Goal: Communication & Community: Answer question/provide support

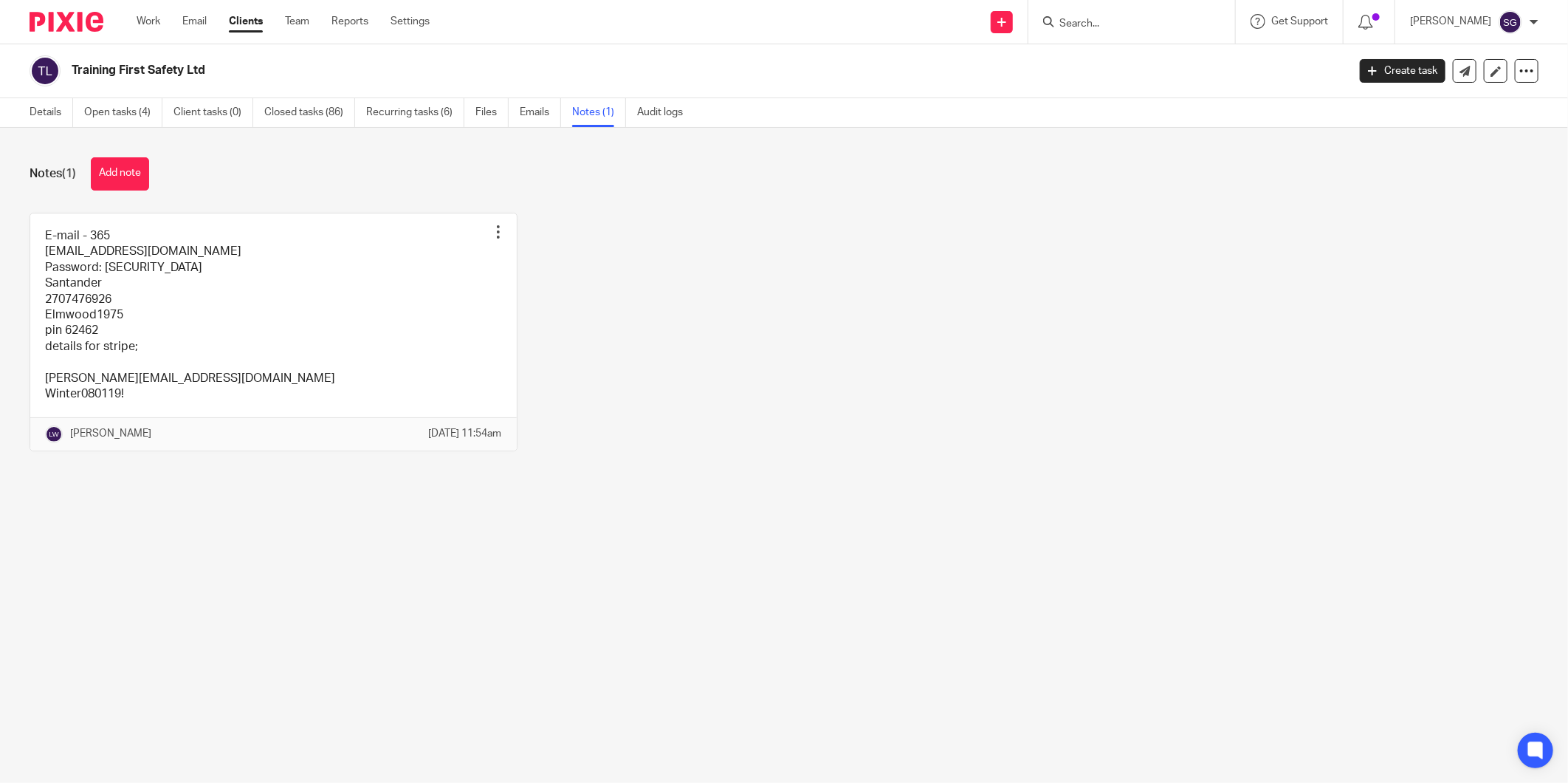
drag, startPoint x: 818, startPoint y: 72, endPoint x: 638, endPoint y: 69, distance: 180.0
click at [814, 71] on h2 "Training First Safety Ltd" at bounding box center [578, 70] width 1013 height 15
click at [805, 63] on h2 "Training First Safety Ltd" at bounding box center [578, 70] width 1013 height 15
drag, startPoint x: 740, startPoint y: 57, endPoint x: 703, endPoint y: 16, distance: 55.2
click at [740, 56] on div "Training First Safety Ltd" at bounding box center [683, 71] width 1308 height 31
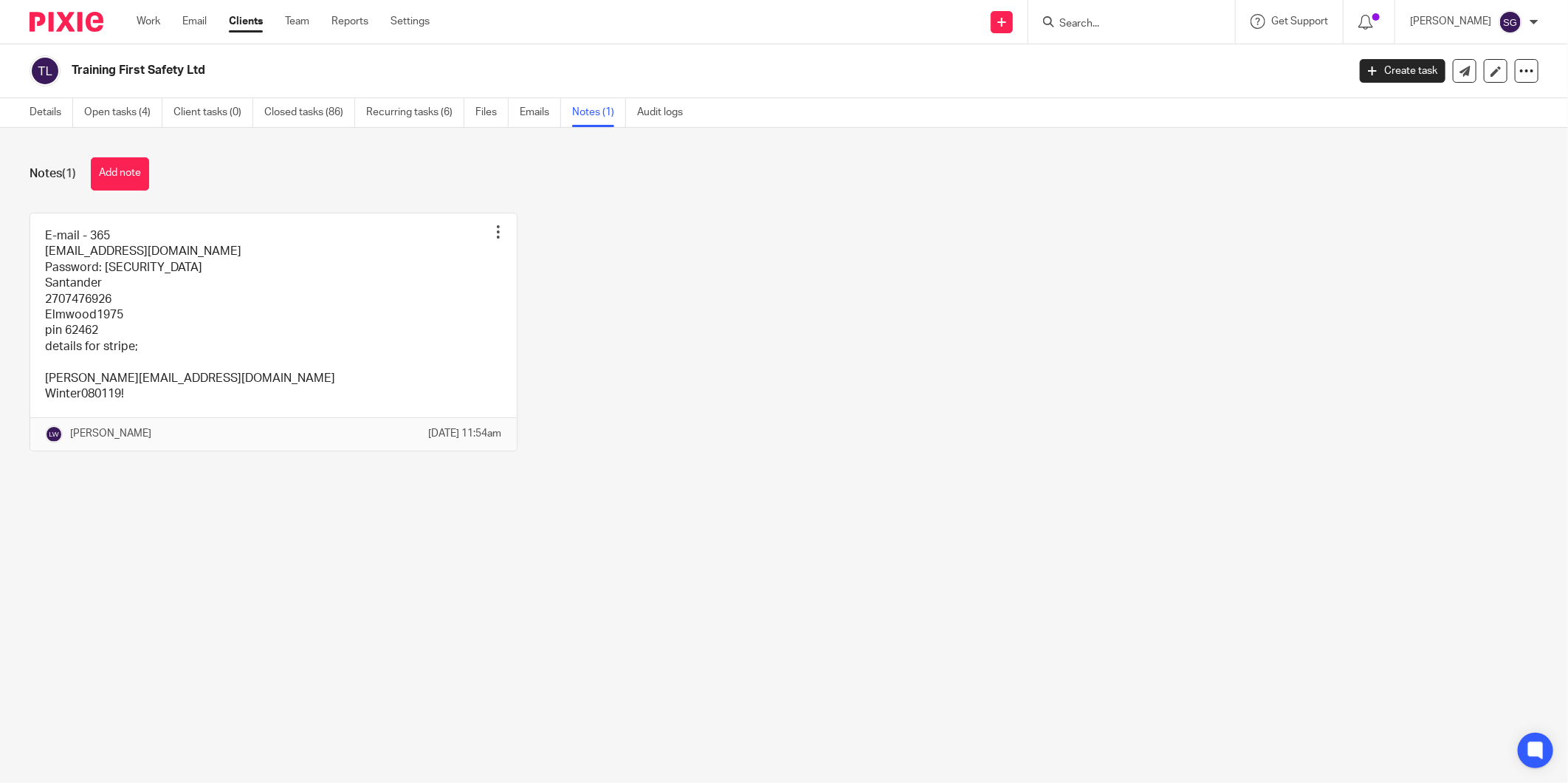
click at [683, 56] on div "Training First Safety Ltd" at bounding box center [683, 71] width 1308 height 31
click at [197, 24] on link "Email" at bounding box center [195, 21] width 25 height 15
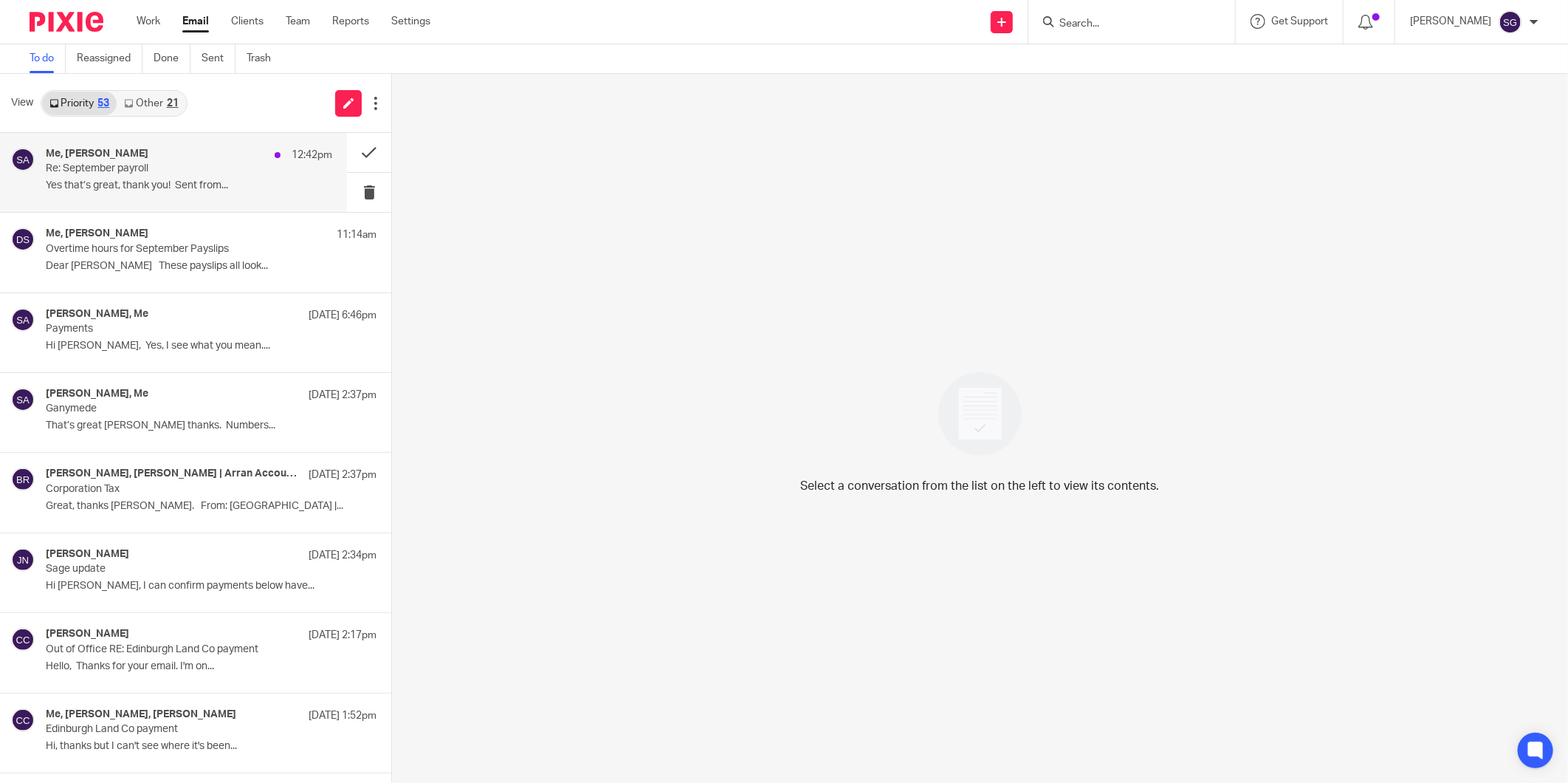
click at [203, 173] on p "Re: September payroll" at bounding box center [159, 169] width 229 height 12
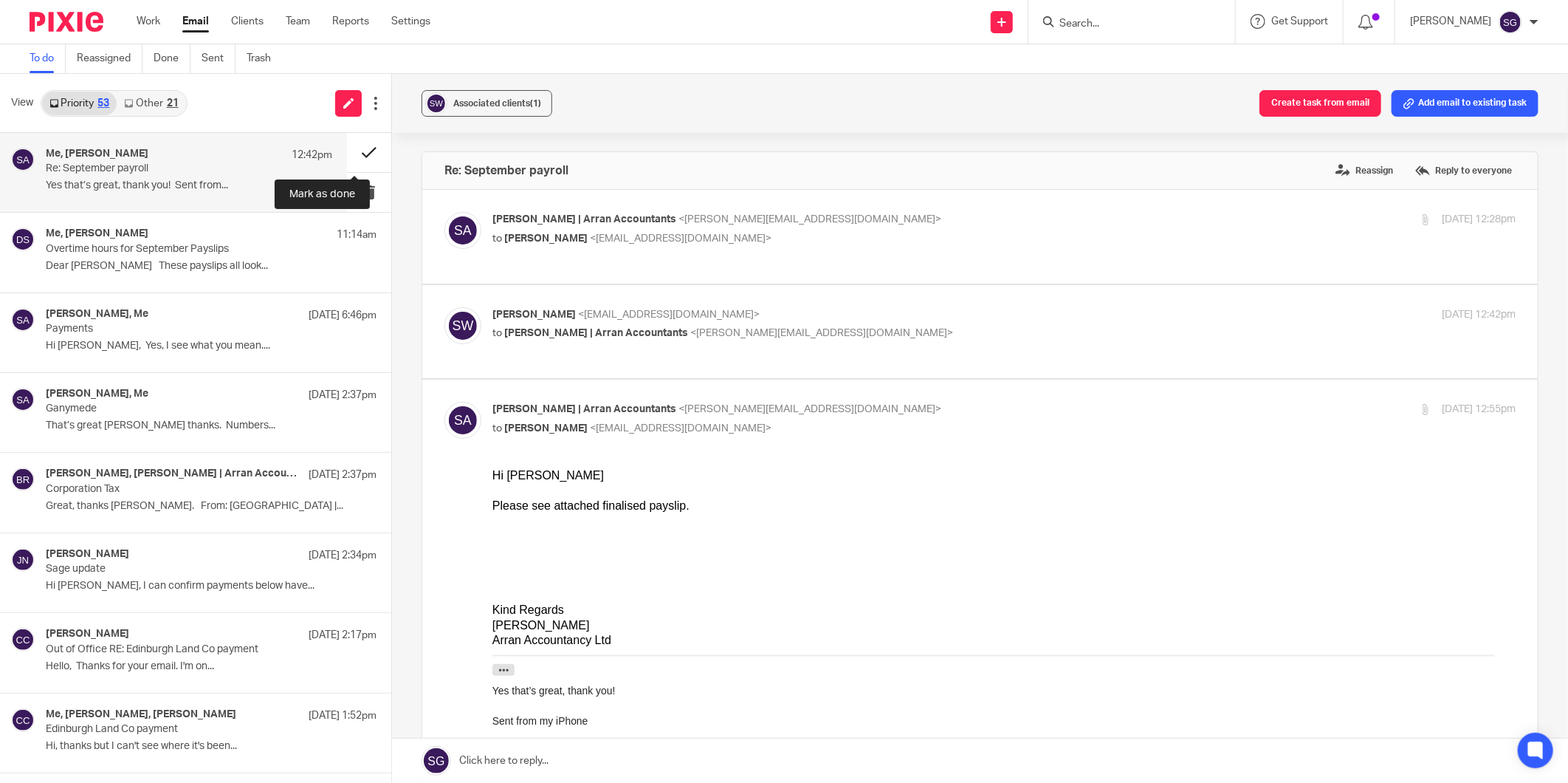
click at [347, 151] on button at bounding box center [368, 152] width 44 height 39
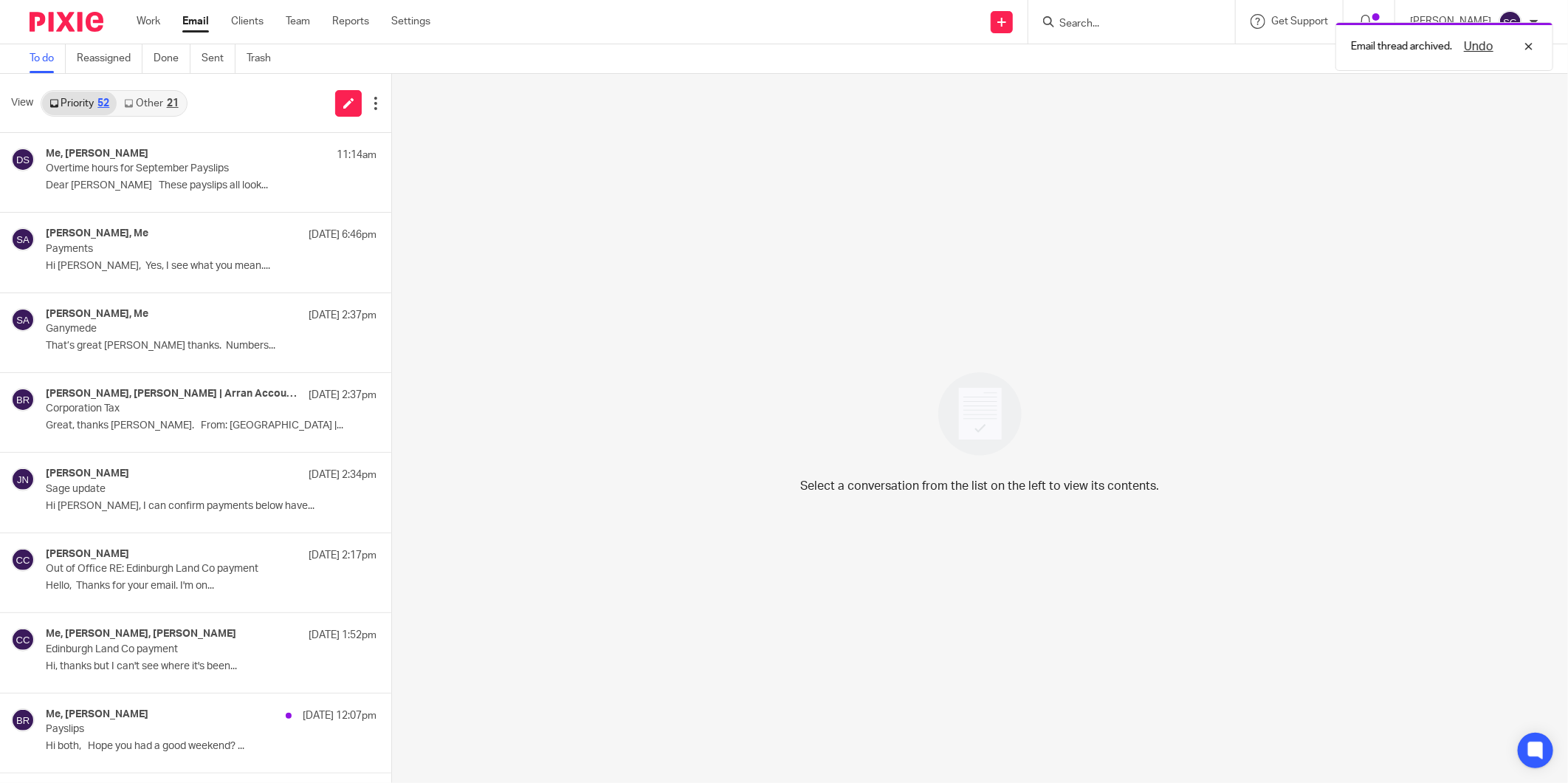
click at [157, 101] on link "Other 21" at bounding box center [150, 103] width 69 height 24
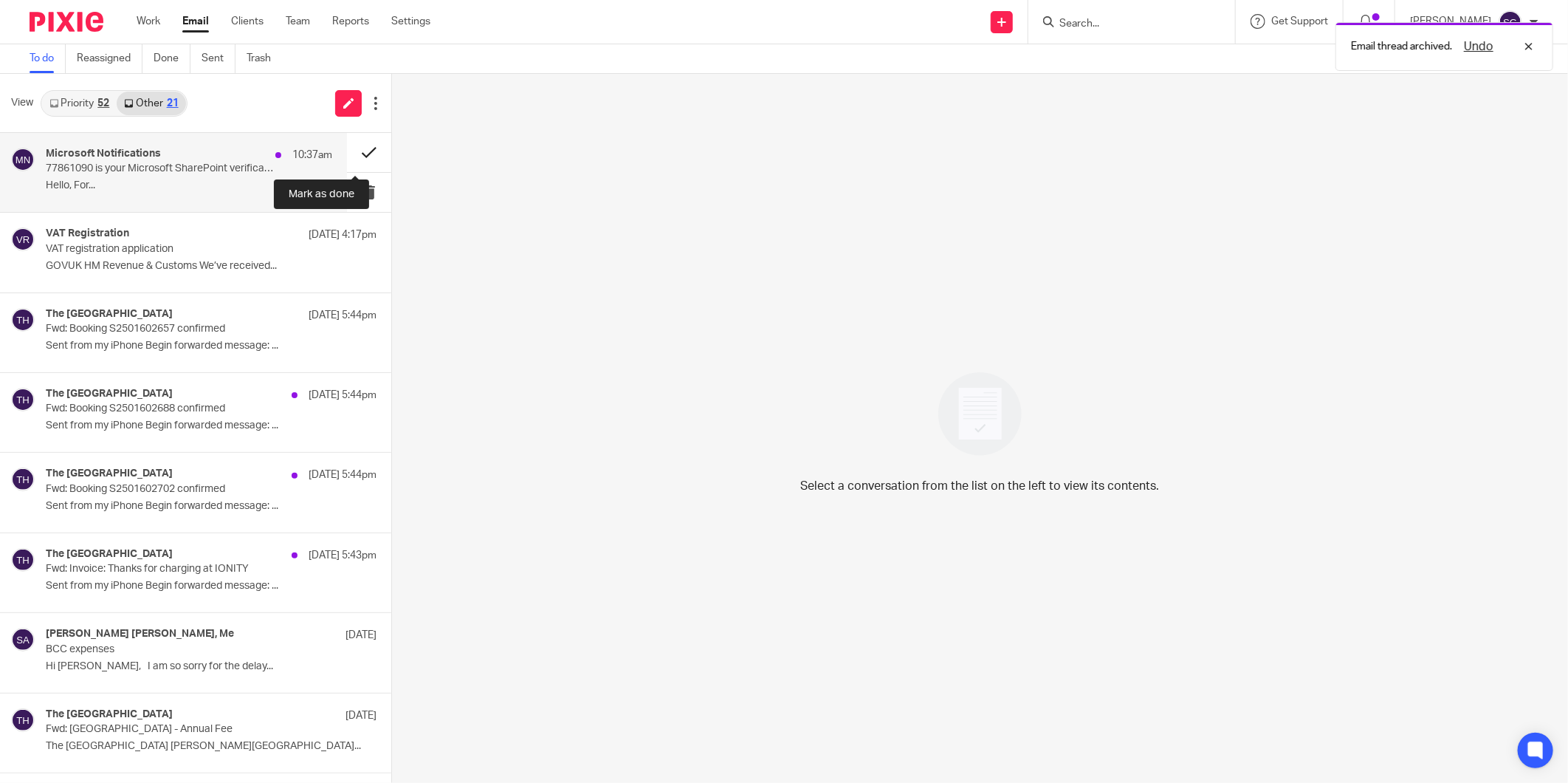
click at [358, 150] on button at bounding box center [368, 152] width 44 height 39
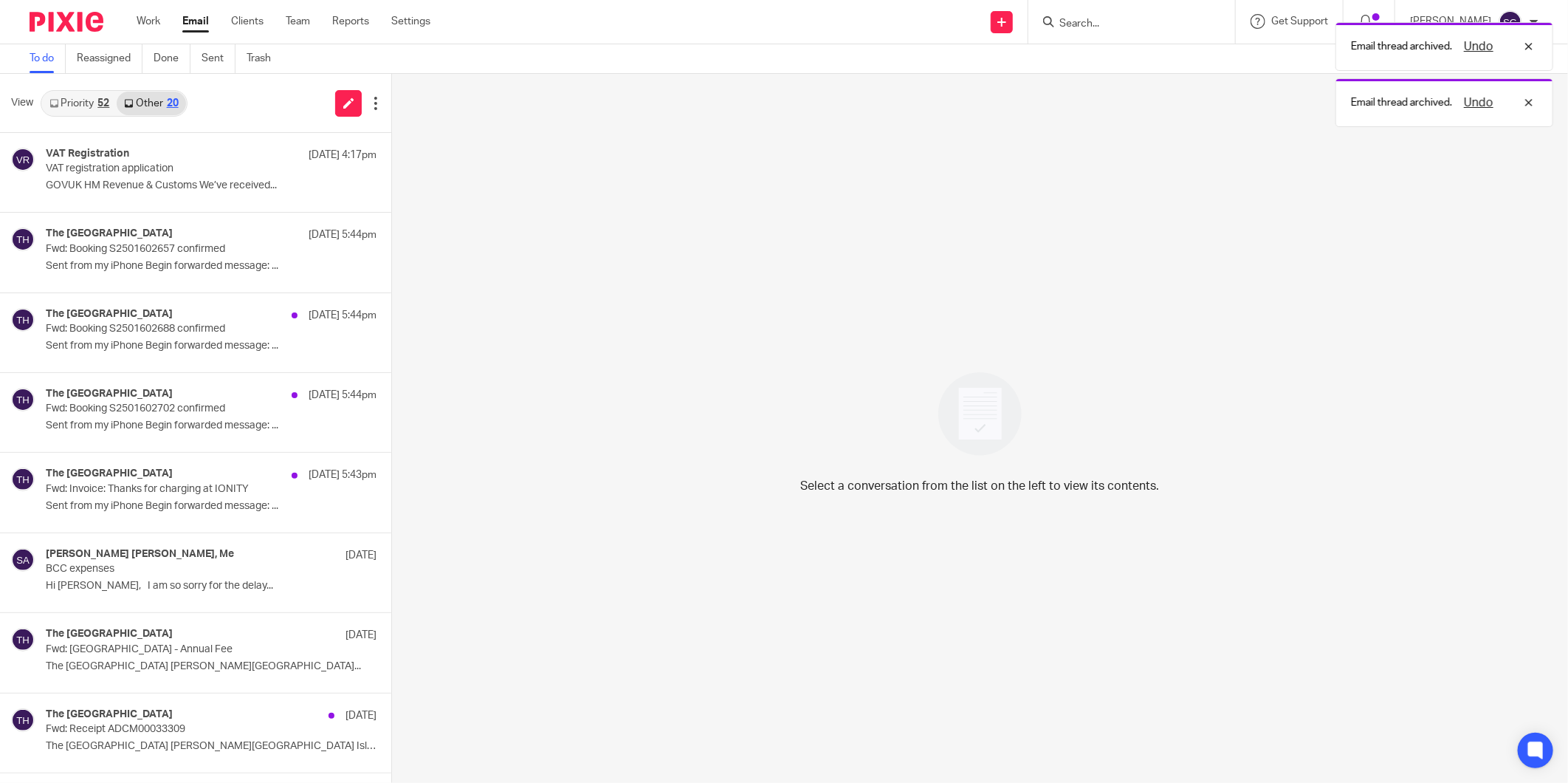
click at [87, 97] on link "Priority 52" at bounding box center [79, 103] width 75 height 24
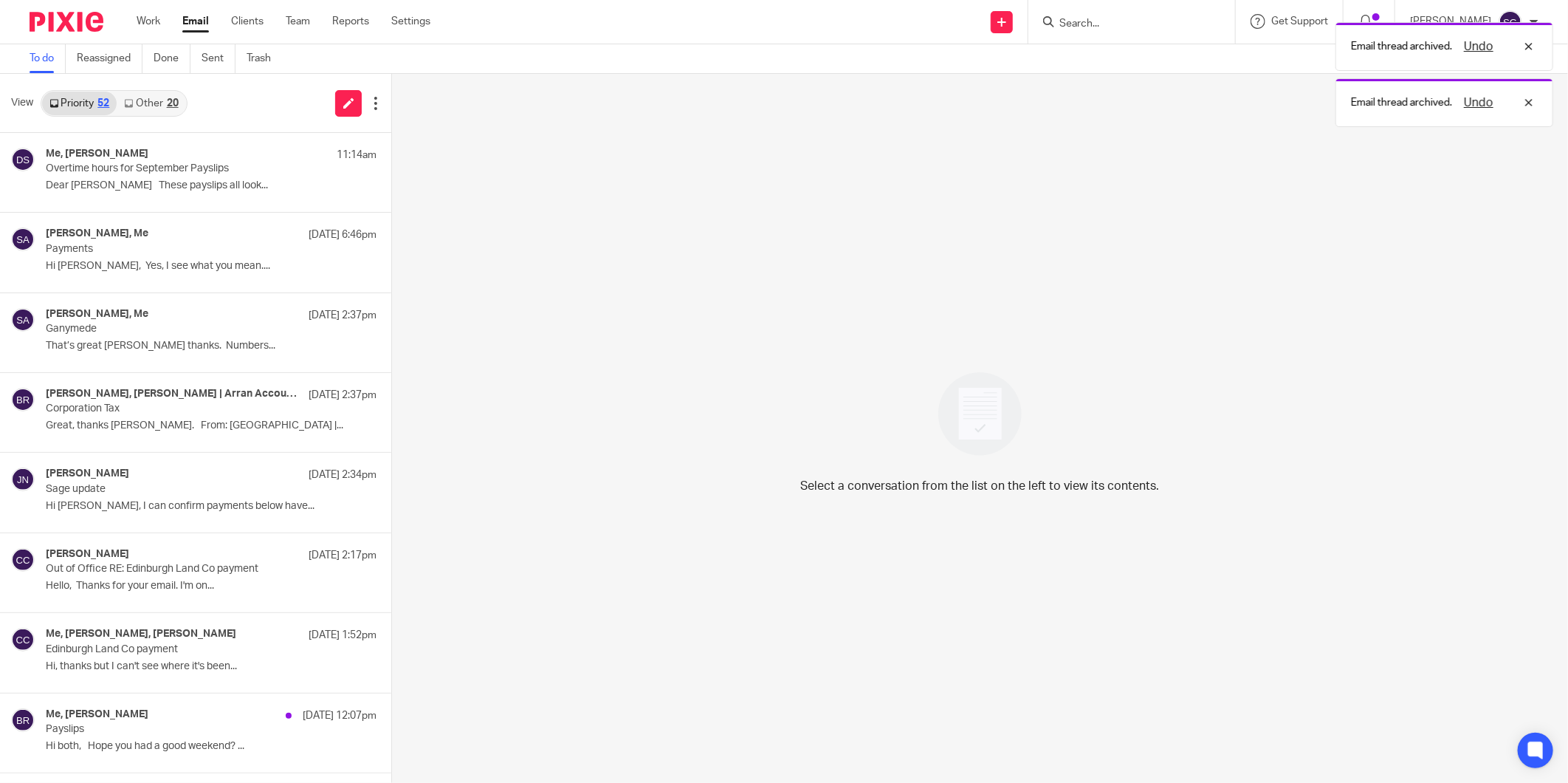
click at [258, 123] on div "View Priority 52 Other 20" at bounding box center [196, 103] width 391 height 59
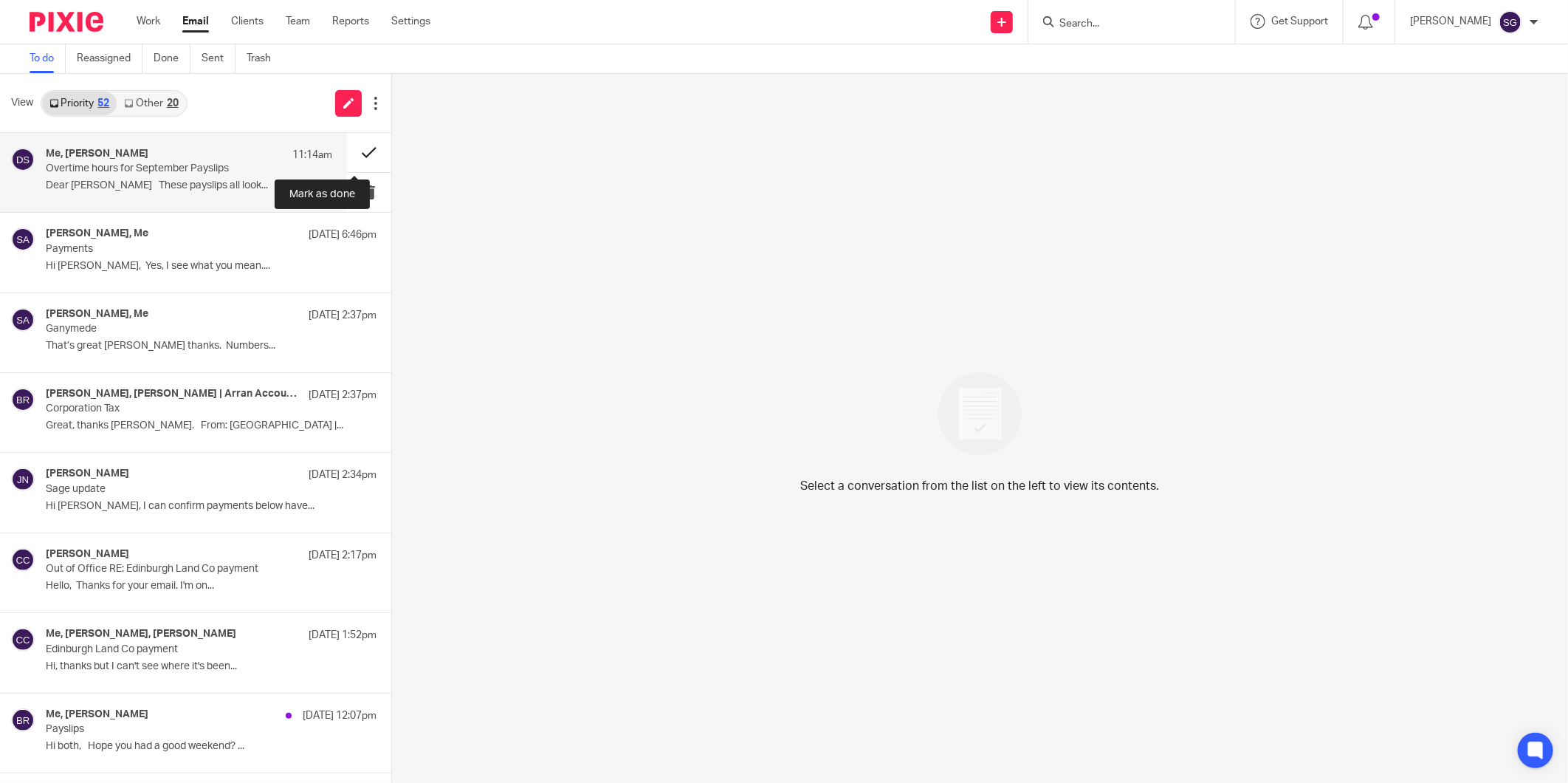
click at [347, 152] on button at bounding box center [368, 152] width 44 height 39
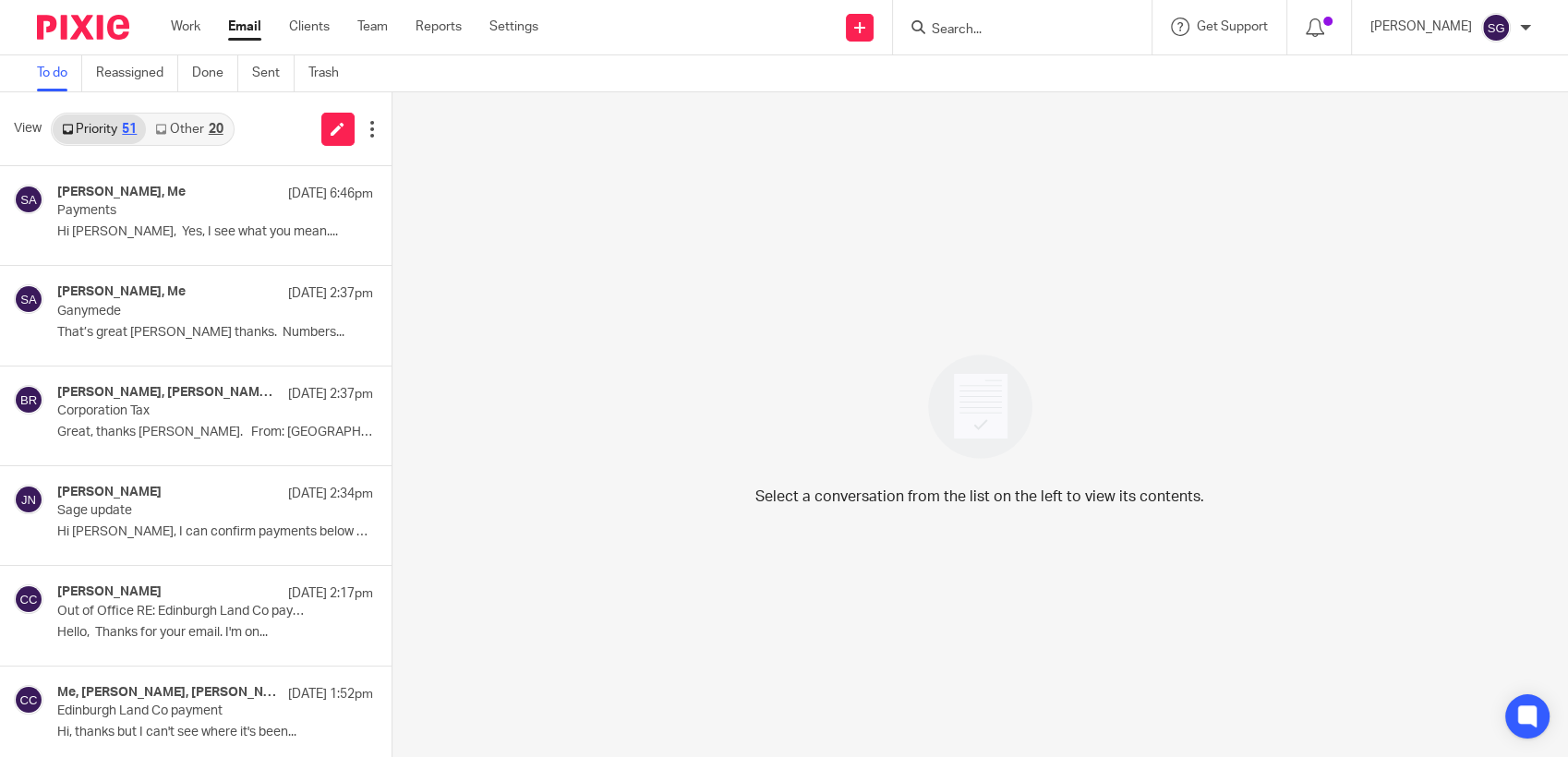
click at [1005, 22] on input "Search" at bounding box center [1013, 30] width 166 height 16
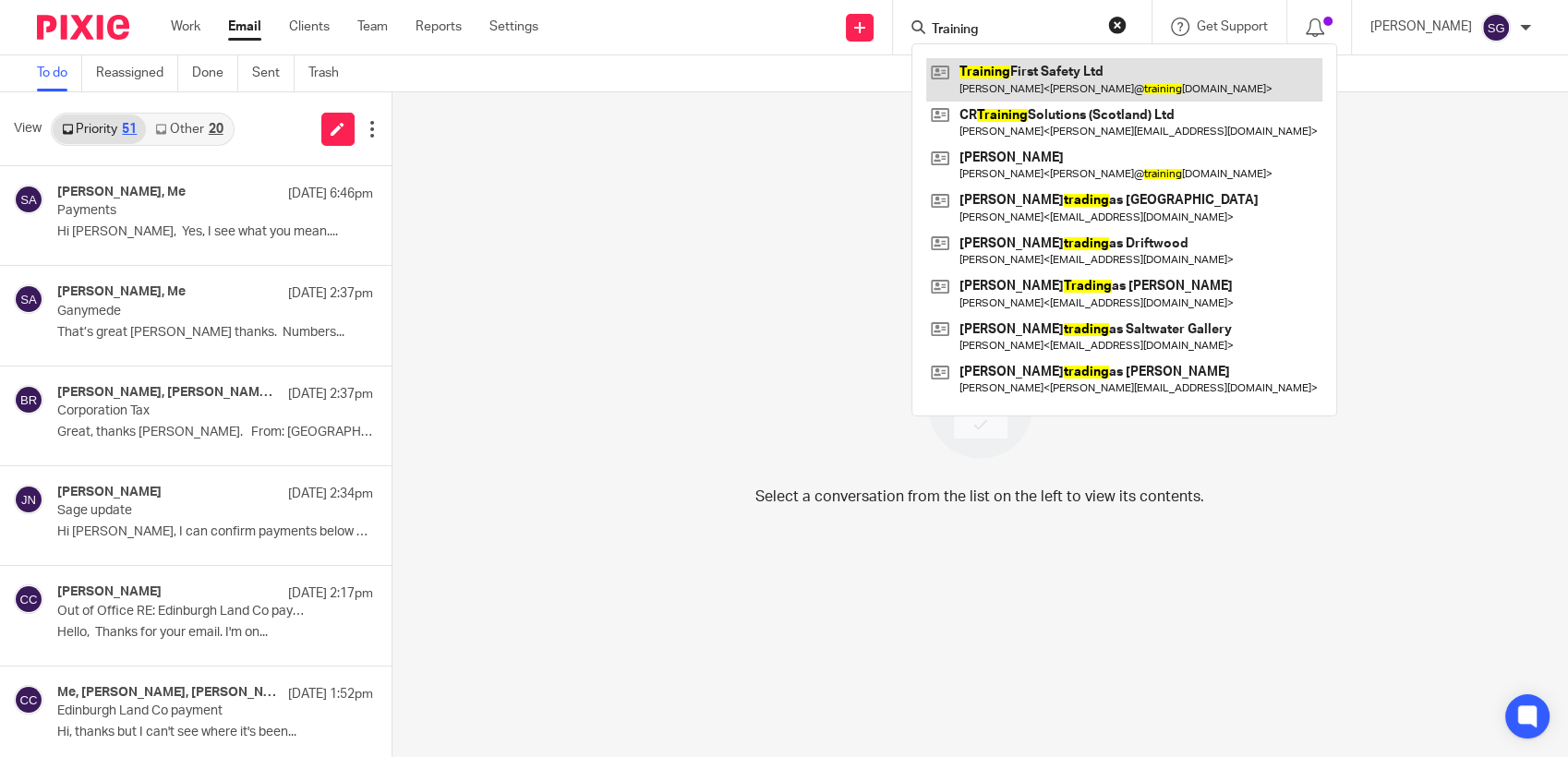
type input "Training"
drag, startPoint x: 1060, startPoint y: 83, endPoint x: 1052, endPoint y: 75, distance: 11.3
click at [1060, 83] on link at bounding box center [1124, 79] width 396 height 42
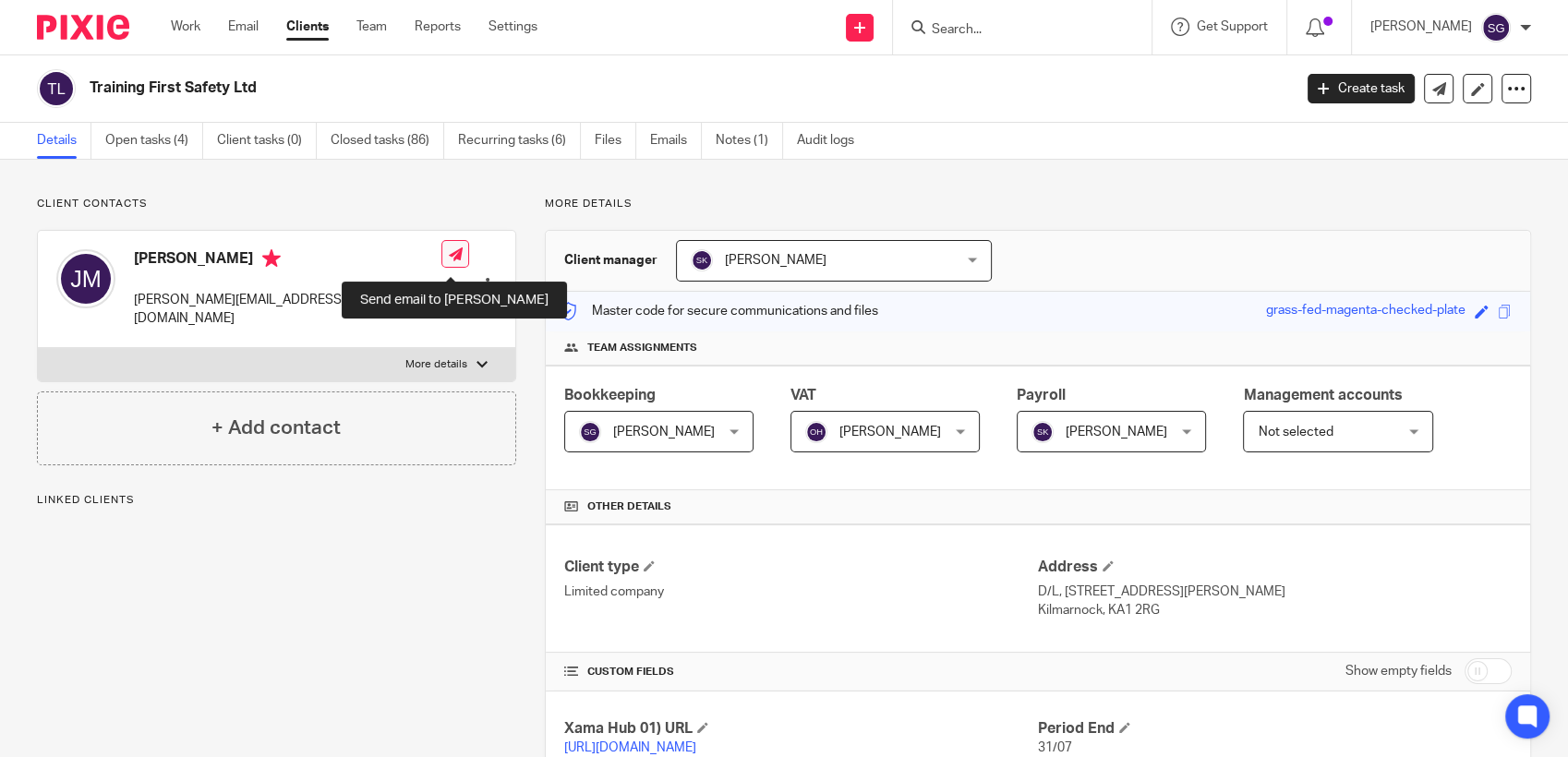
click at [458, 263] on link at bounding box center [455, 253] width 28 height 28
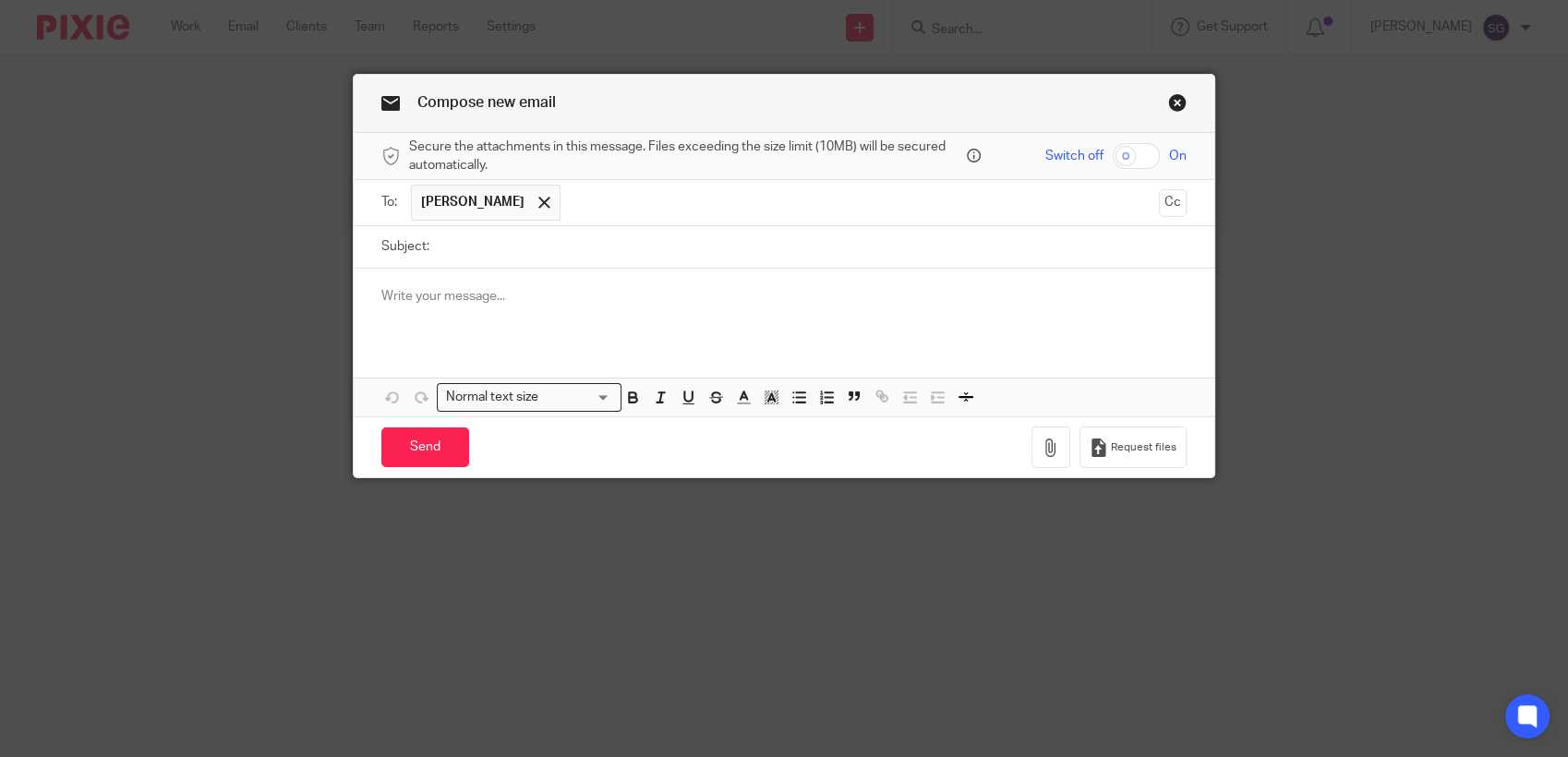
click at [571, 270] on div at bounding box center [784, 304] width 861 height 72
click at [513, 246] on input "Subject:" at bounding box center [812, 247] width 748 height 41
type input "Payments"
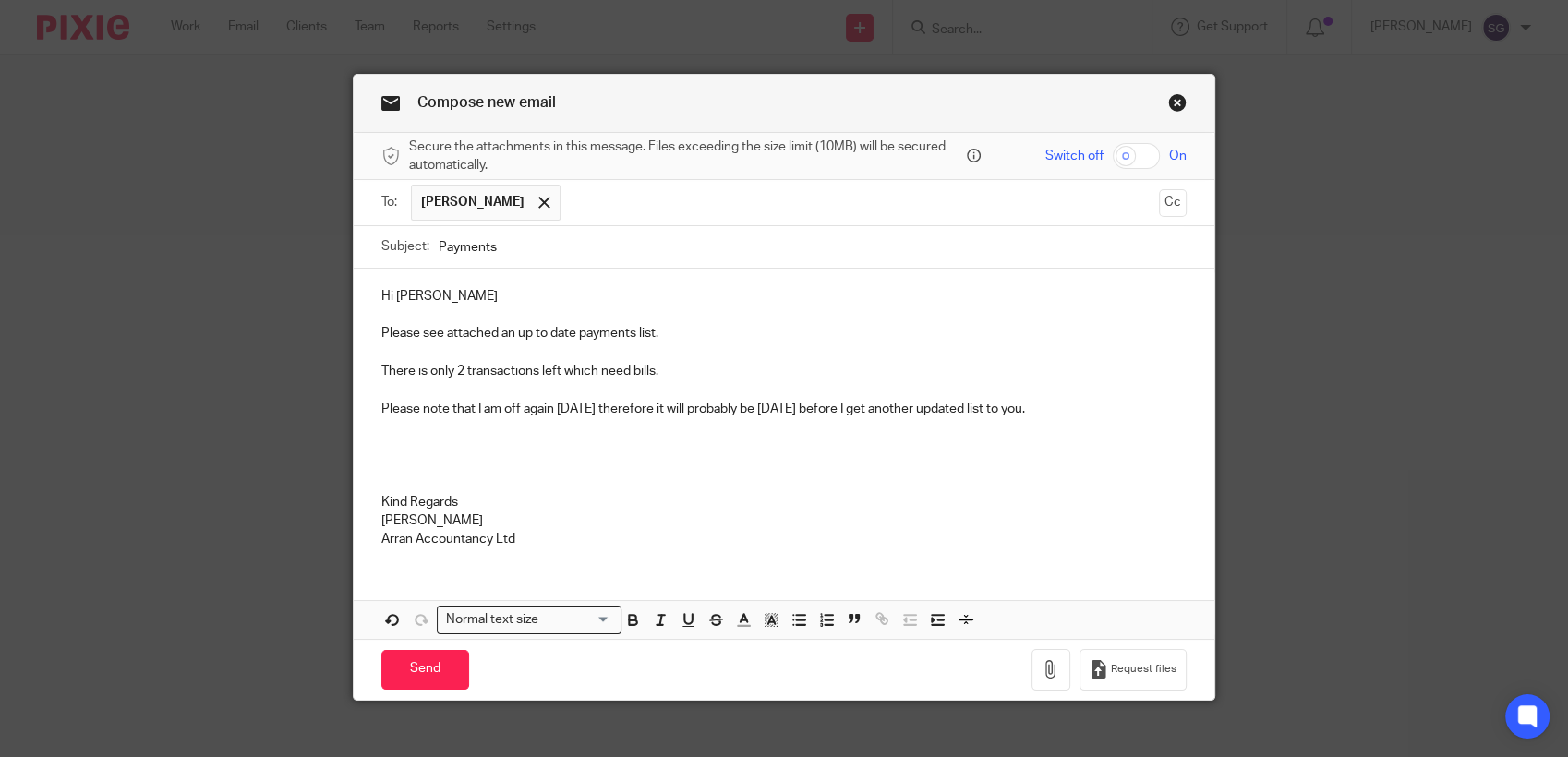
click at [576, 462] on p at bounding box center [784, 463] width 806 height 18
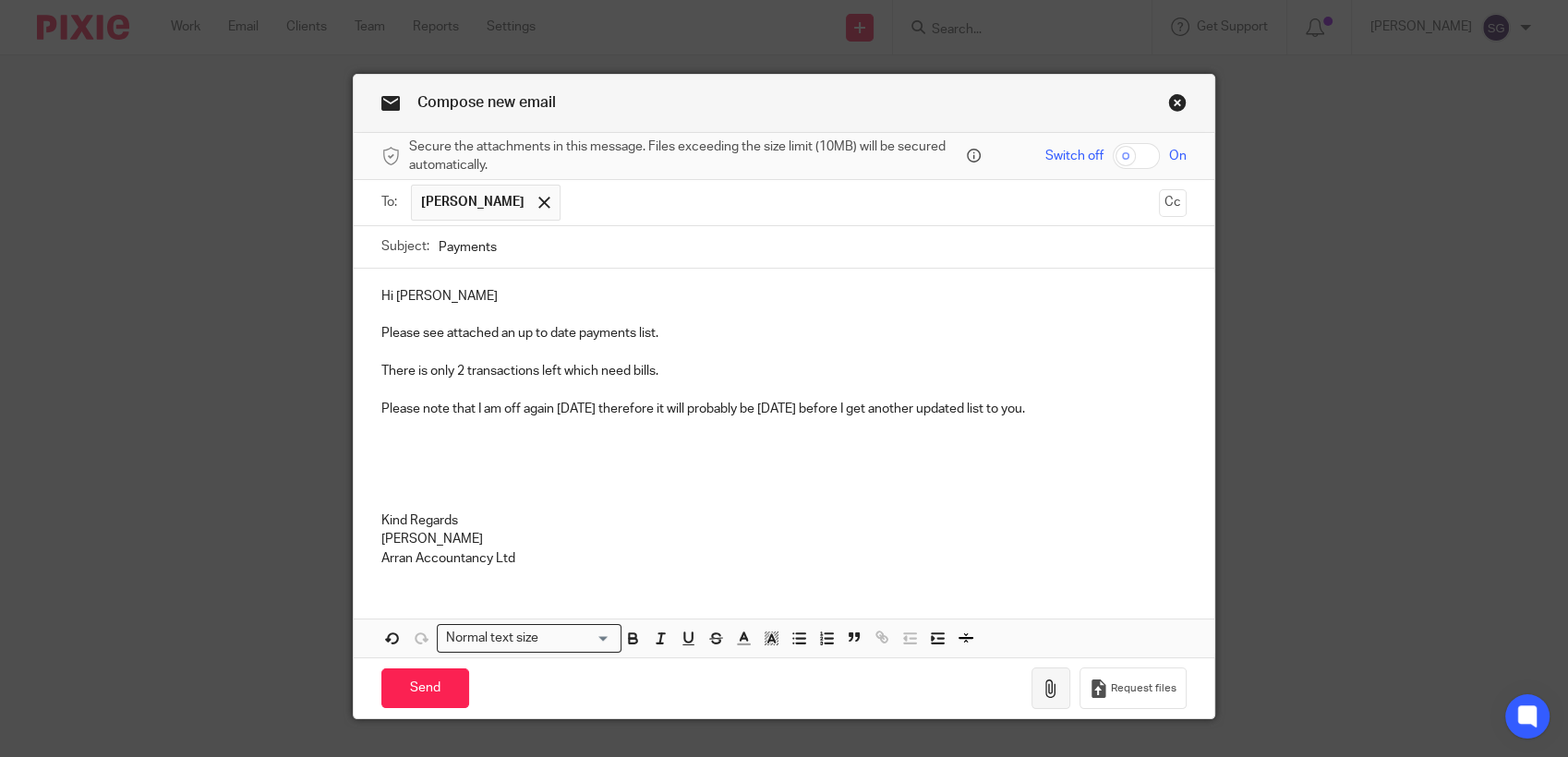
click at [1042, 683] on icon "button" at bounding box center [1050, 688] width 18 height 18
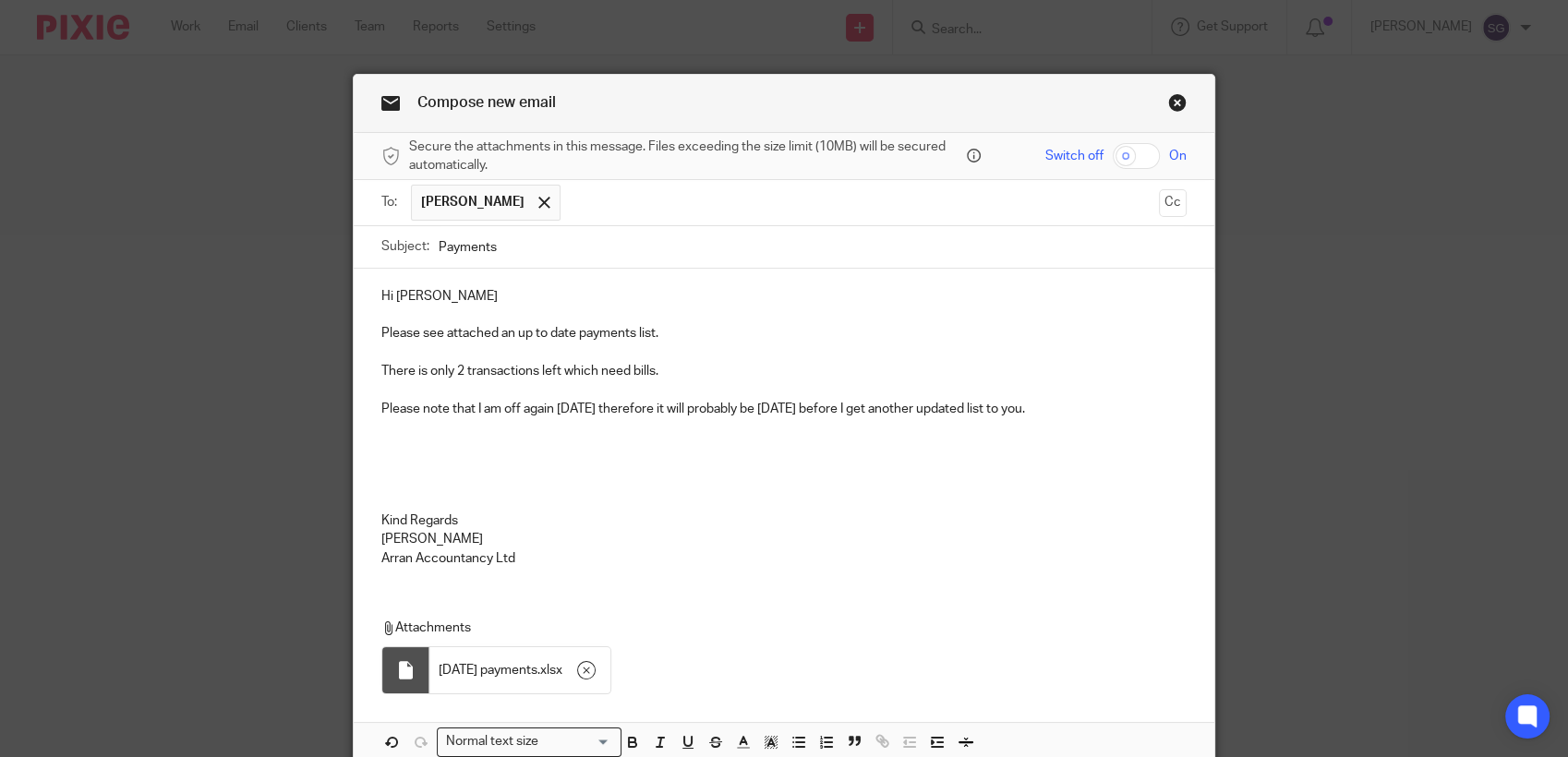
click at [822, 506] on p at bounding box center [784, 502] width 806 height 18
click at [670, 475] on p at bounding box center [784, 483] width 806 height 18
click at [675, 367] on p "There is only 2 transactions left which need bills." at bounding box center [784, 371] width 806 height 18
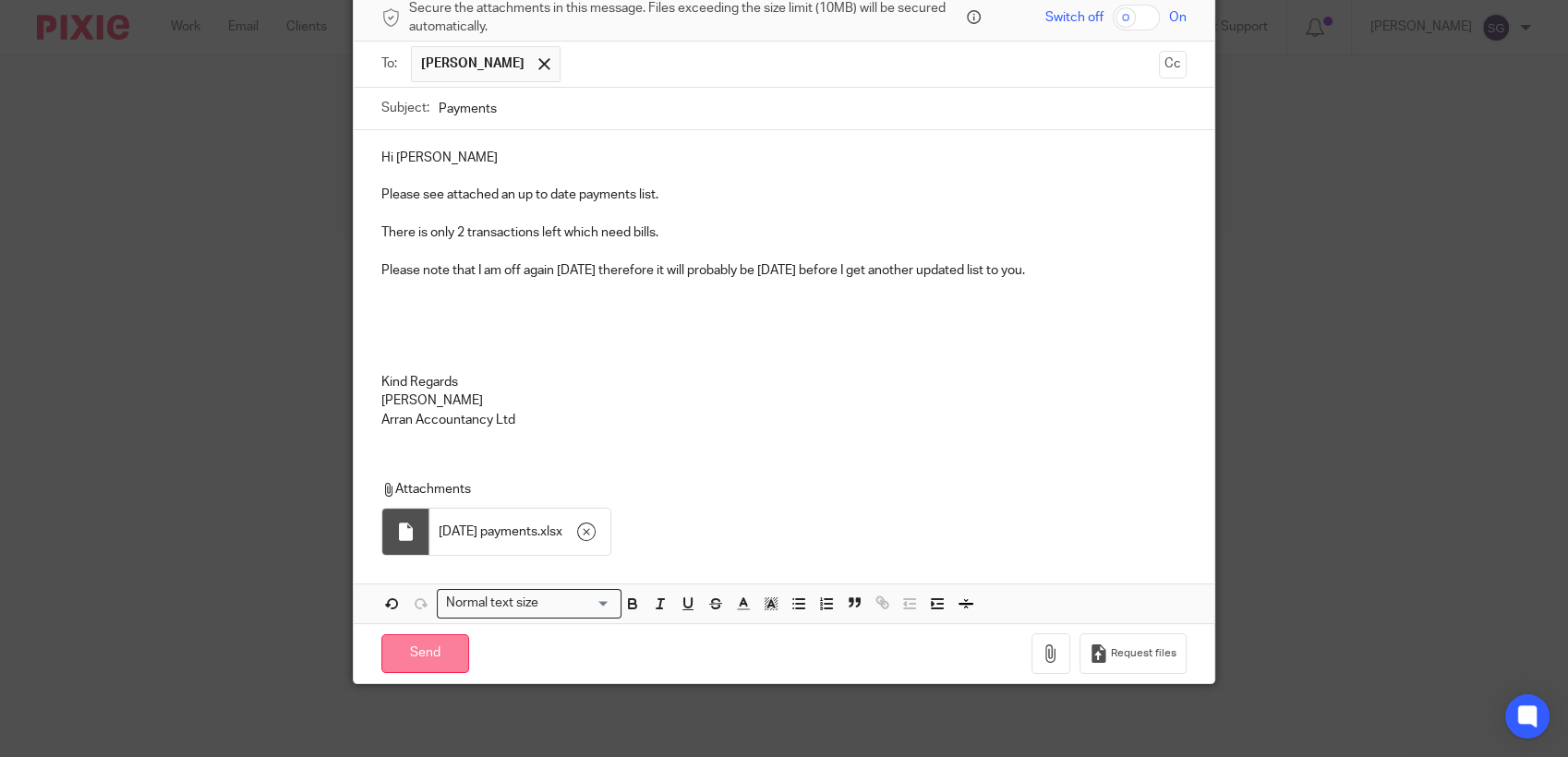
click at [412, 645] on input "Send" at bounding box center [425, 653] width 88 height 39
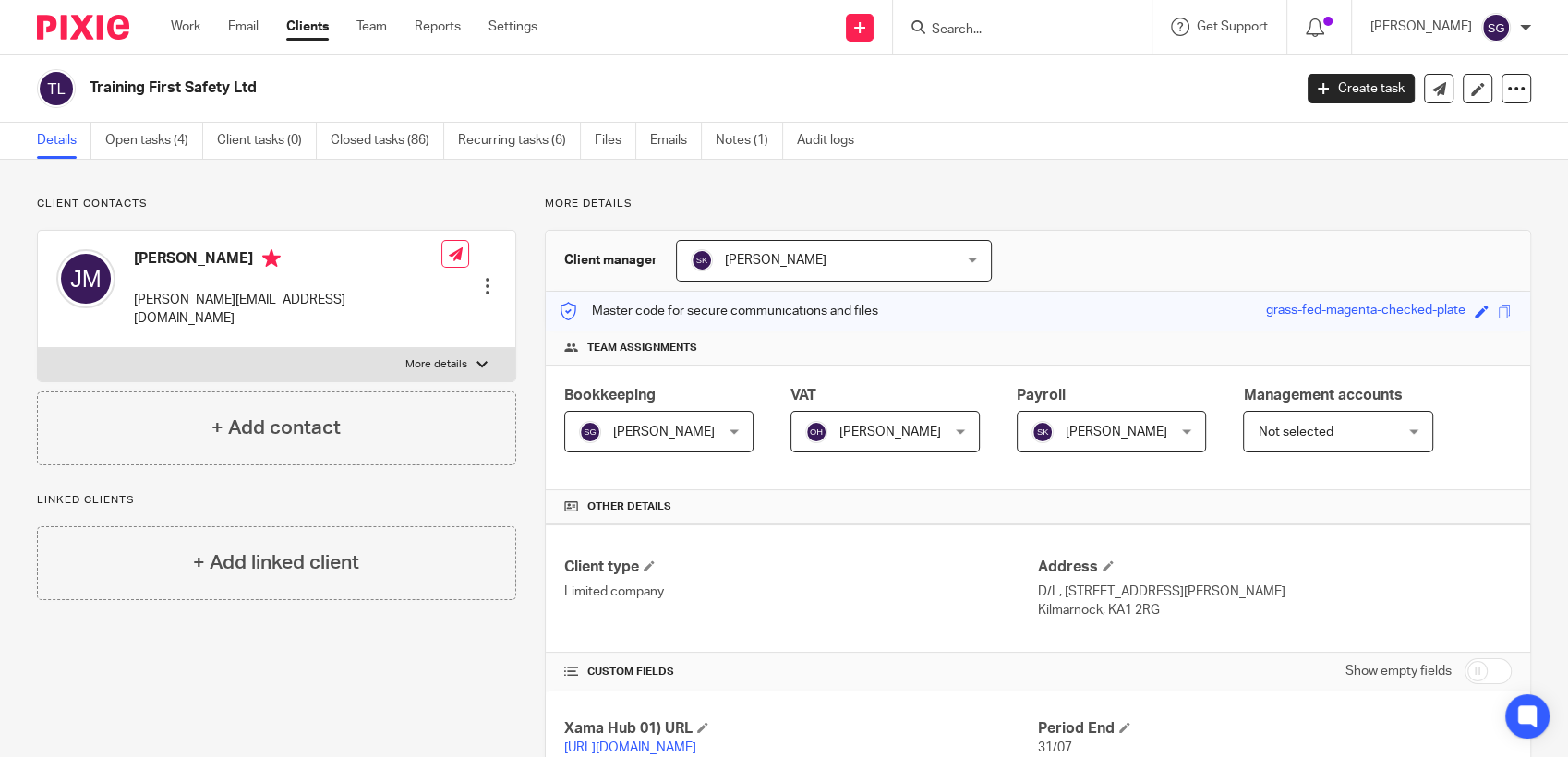
drag, startPoint x: 702, startPoint y: 63, endPoint x: 652, endPoint y: 6, distance: 75.8
click at [702, 63] on div "Training First Safety Ltd Create task Update from Companies House Export data M…" at bounding box center [784, 89] width 1568 height 67
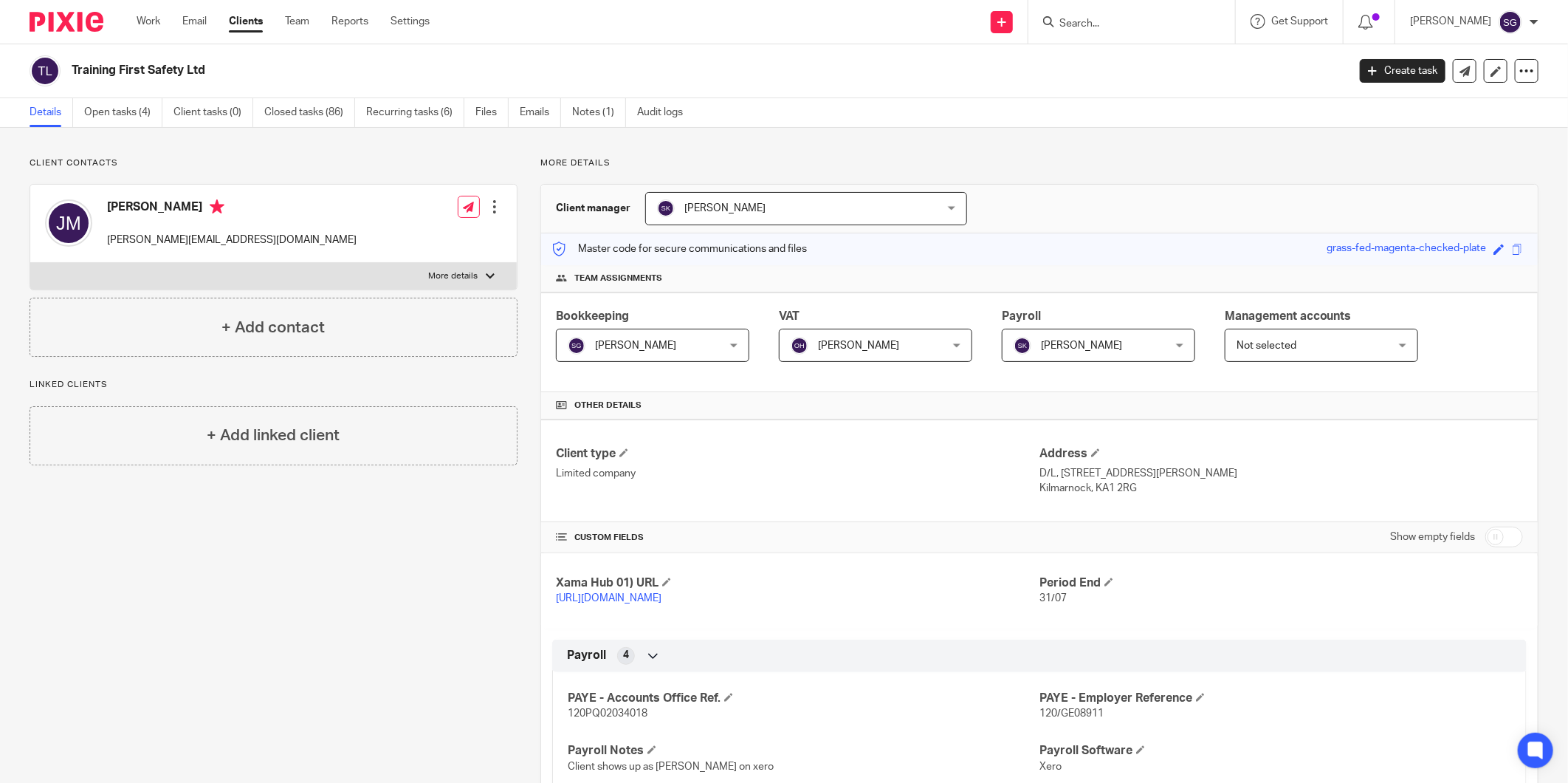
click at [1090, 30] on form at bounding box center [1137, 22] width 157 height 18
click at [1097, 23] on input "Search" at bounding box center [1124, 24] width 133 height 13
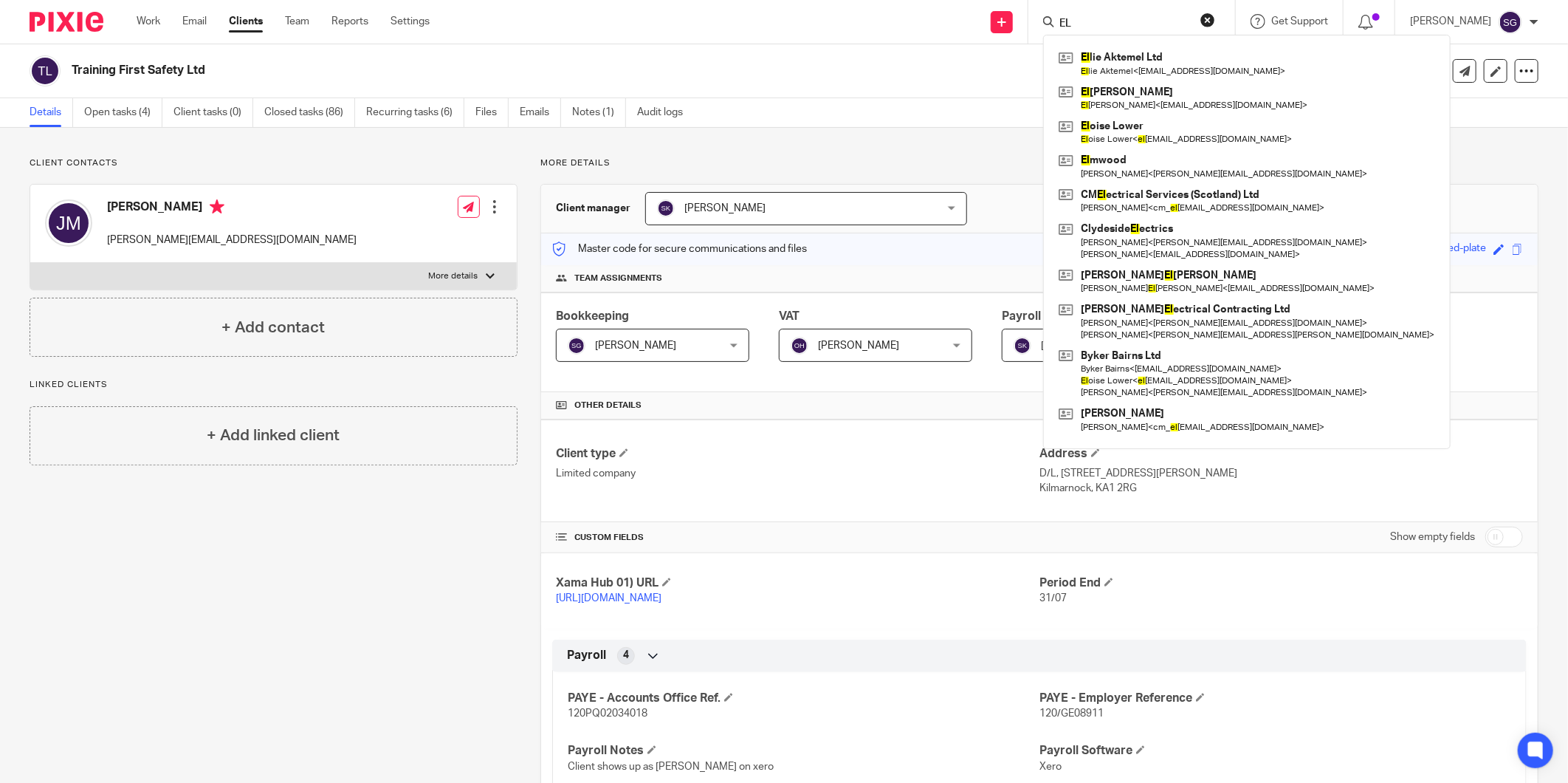
type input "E"
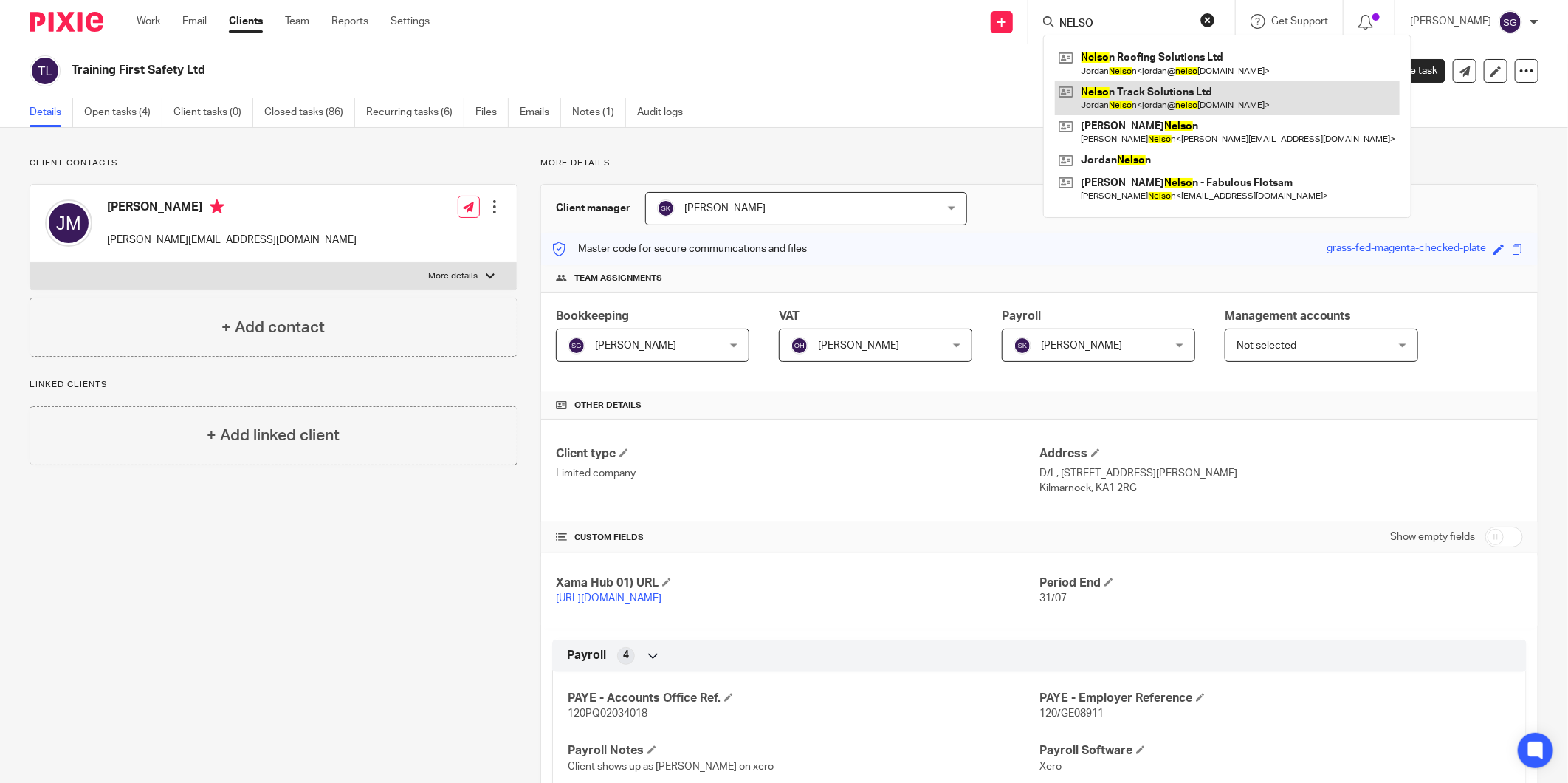
type input "NELSO"
click at [1146, 90] on link at bounding box center [1227, 98] width 344 height 34
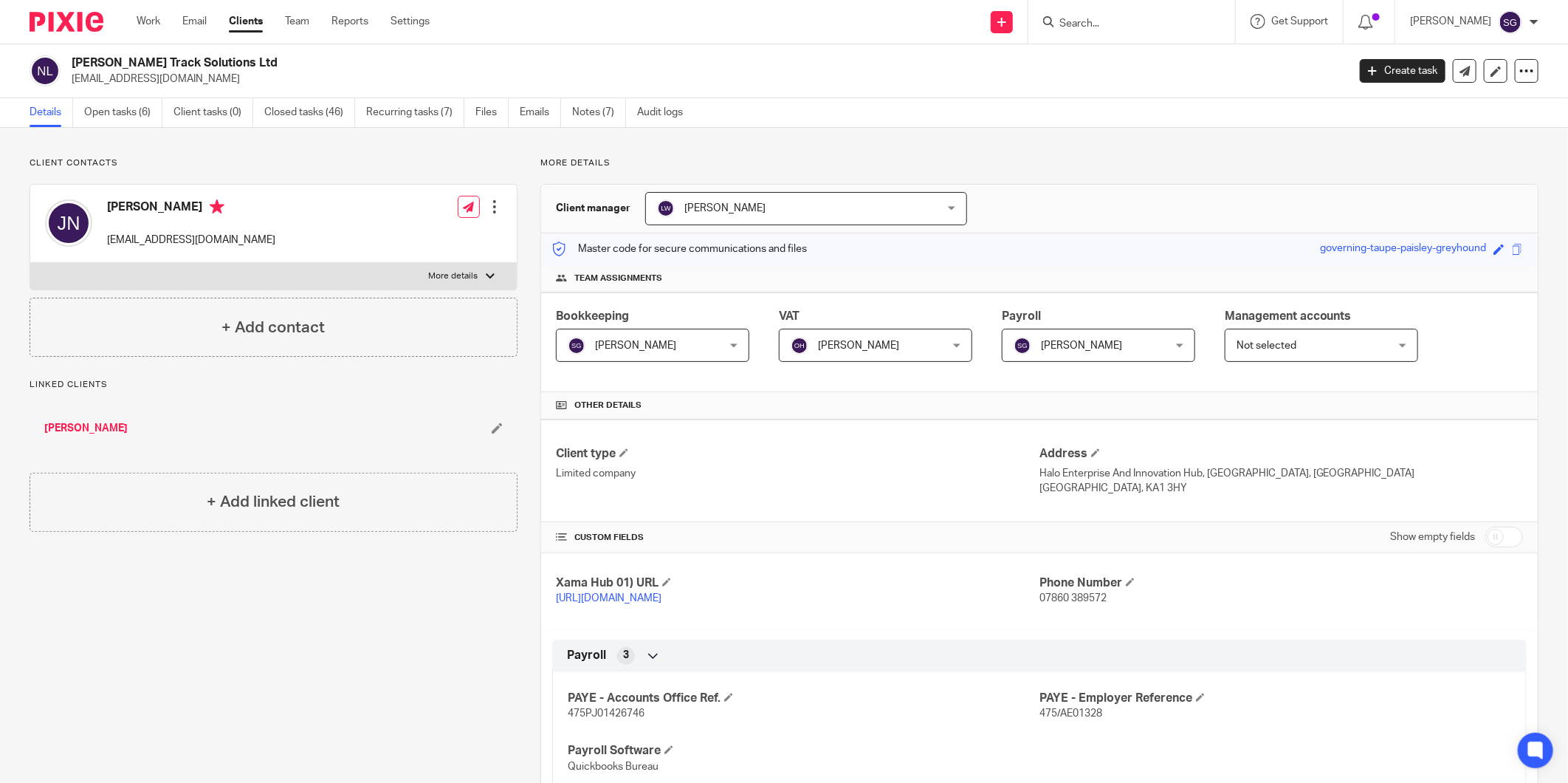
click at [370, 49] on div "Nelson Track Solutions Ltd jordan@nelsontracksolutions.com Create task Update f…" at bounding box center [784, 71] width 1568 height 54
click at [198, 21] on link "Email" at bounding box center [195, 21] width 25 height 15
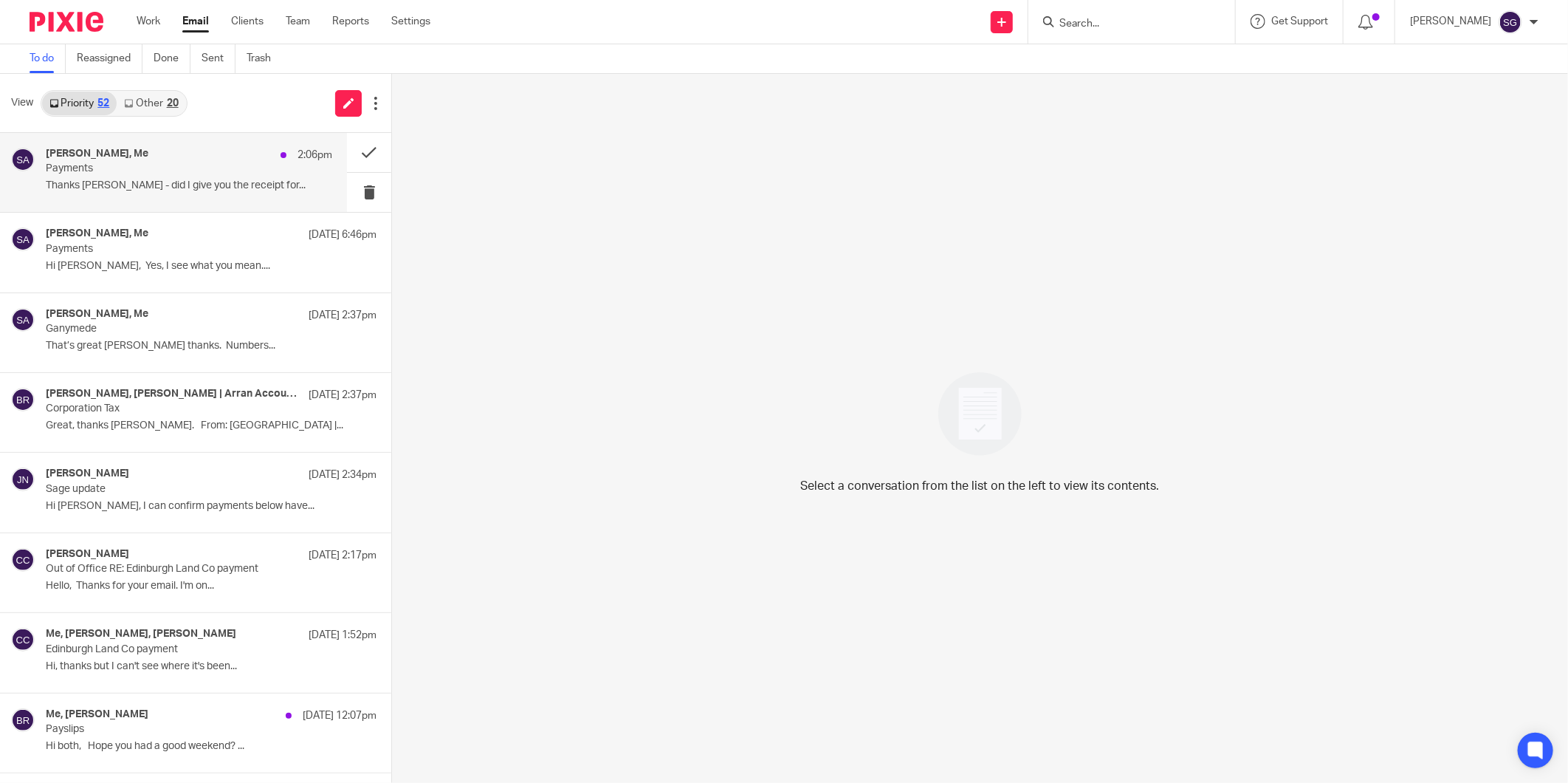
click at [172, 163] on div "[PERSON_NAME], Me 2:06pm Payments Thanks [PERSON_NAME] - did I give you the rec…" at bounding box center [189, 173] width 287 height 49
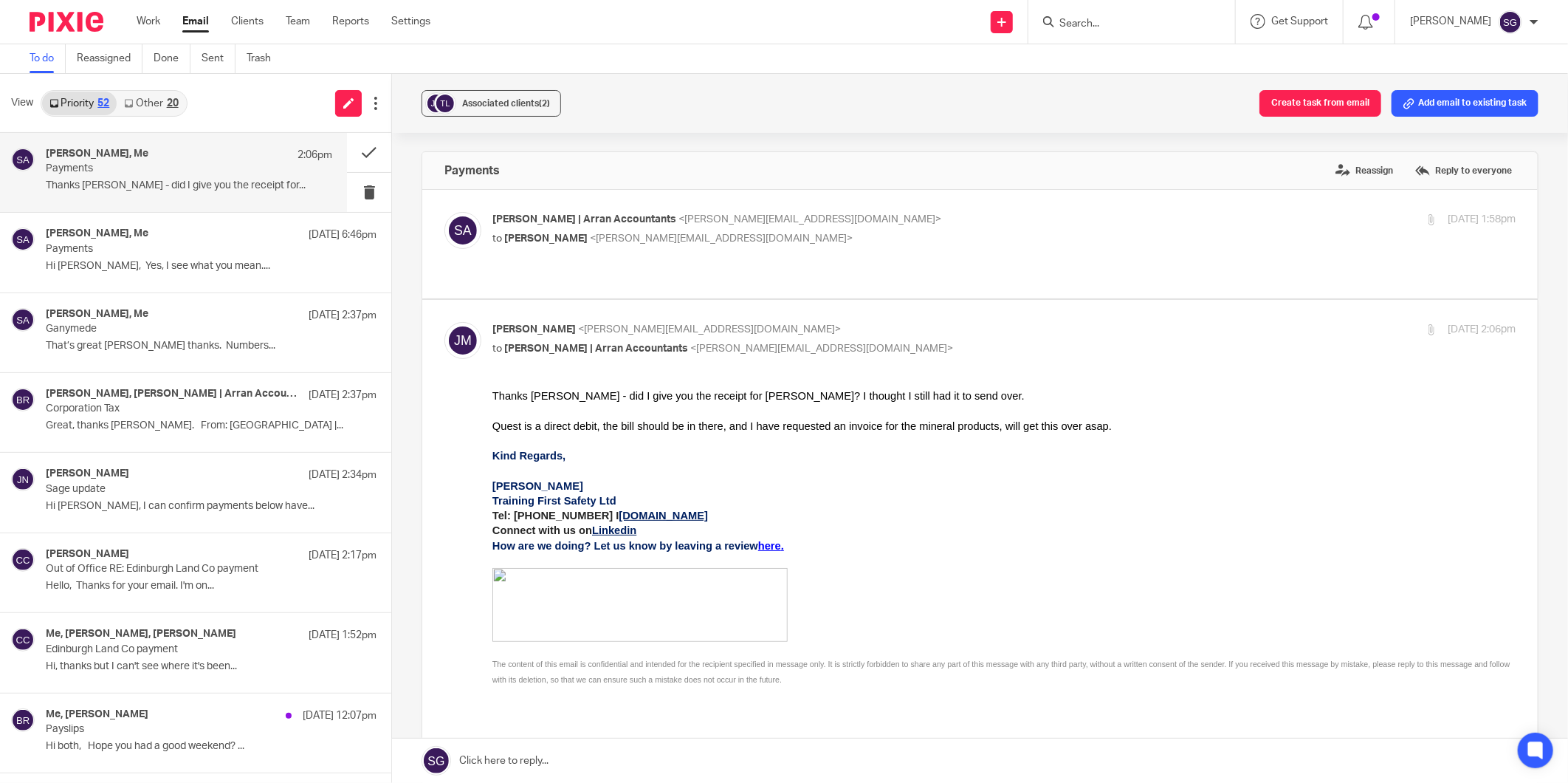
click at [670, 25] on div "Send new email Create task Add client Request signature Get Support Contact Sup…" at bounding box center [1010, 22] width 1116 height 44
drag, startPoint x: 196, startPoint y: 20, endPoint x: 238, endPoint y: 9, distance: 43.4
click at [195, 20] on link "Email" at bounding box center [196, 21] width 26 height 15
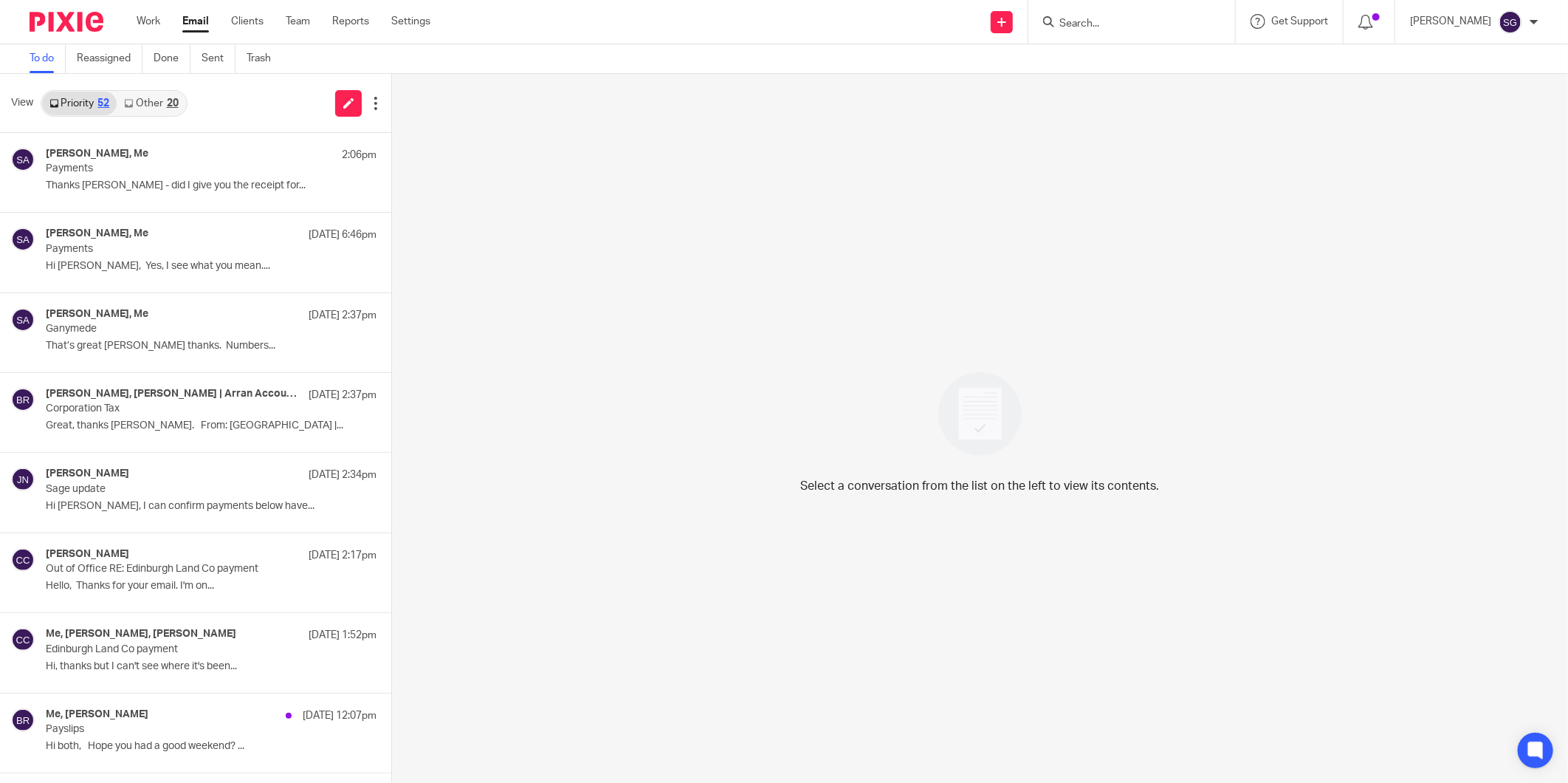
click at [859, 27] on div "Send new email Create task Add client Request signature Get Support Contact Sup…" at bounding box center [1010, 22] width 1116 height 44
drag, startPoint x: 197, startPoint y: 18, endPoint x: 489, endPoint y: 13, distance: 292.0
click at [197, 18] on link "Email" at bounding box center [196, 21] width 26 height 15
drag, startPoint x: 152, startPoint y: 105, endPoint x: 111, endPoint y: 104, distance: 41.0
click at [150, 105] on link "Other 20" at bounding box center [150, 103] width 69 height 24
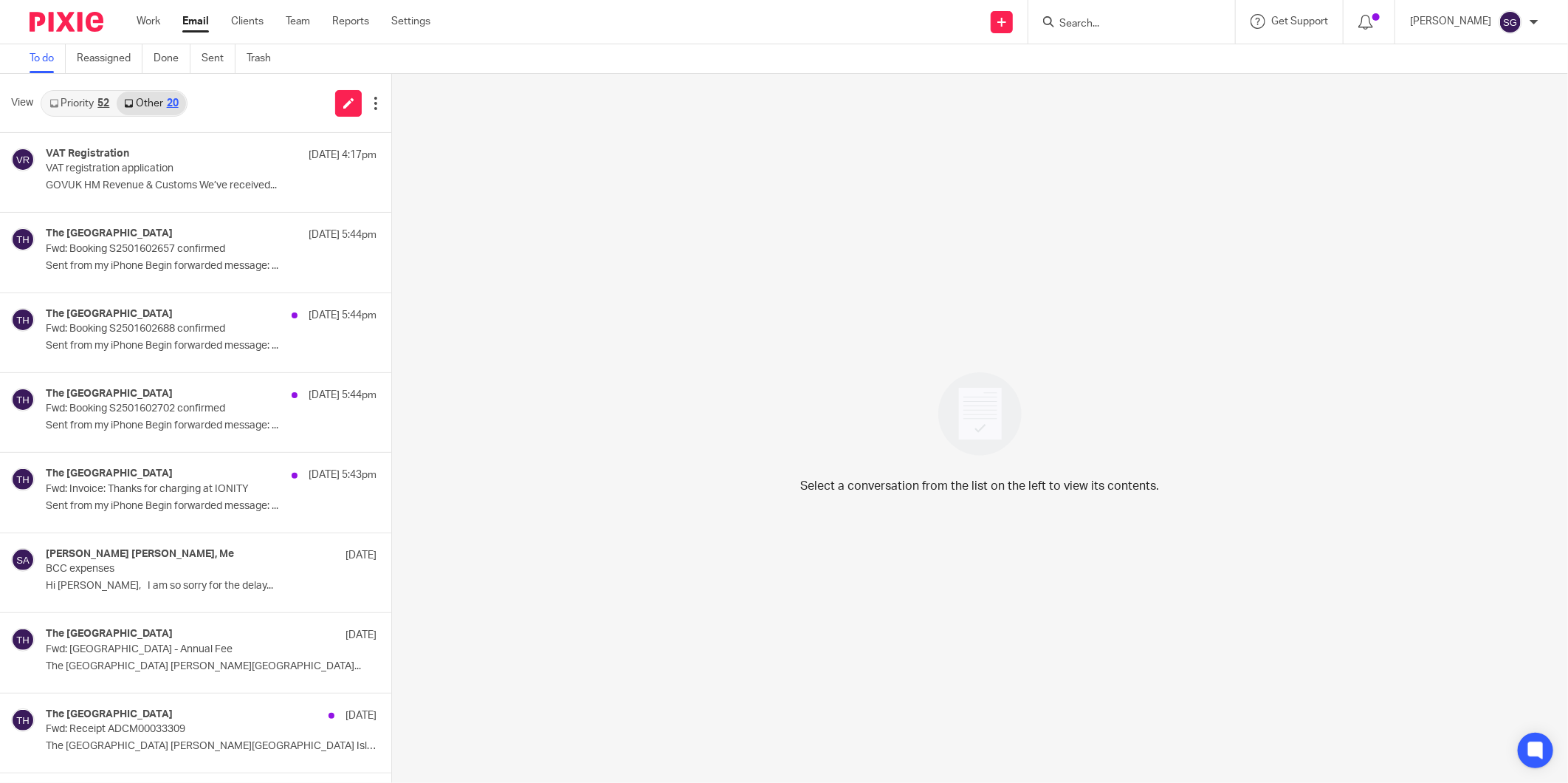
click at [82, 104] on link "Priority 52" at bounding box center [79, 103] width 75 height 24
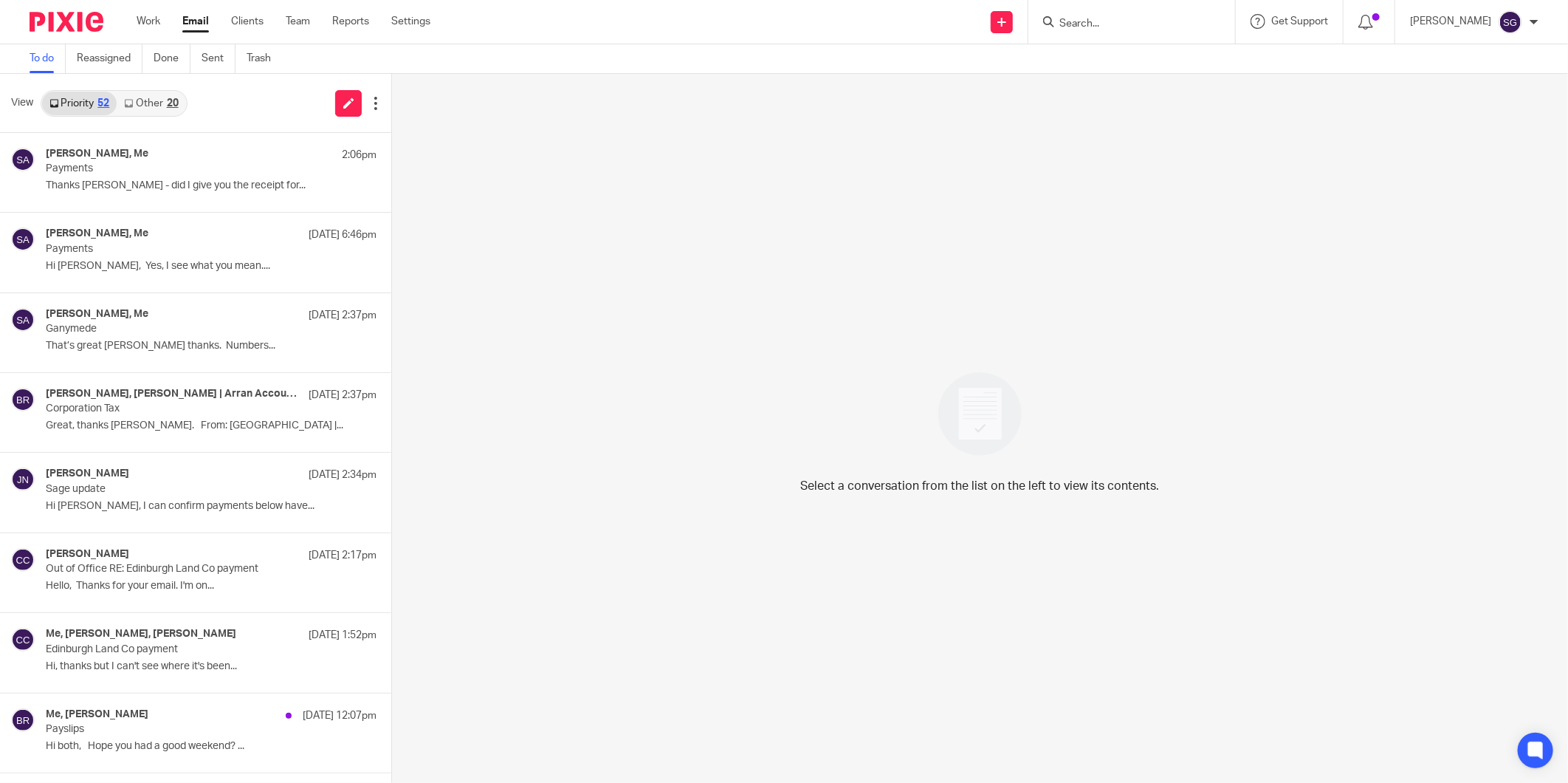
click at [192, 23] on link "Email" at bounding box center [196, 21] width 26 height 15
click at [155, 105] on link "Other 20" at bounding box center [150, 103] width 69 height 24
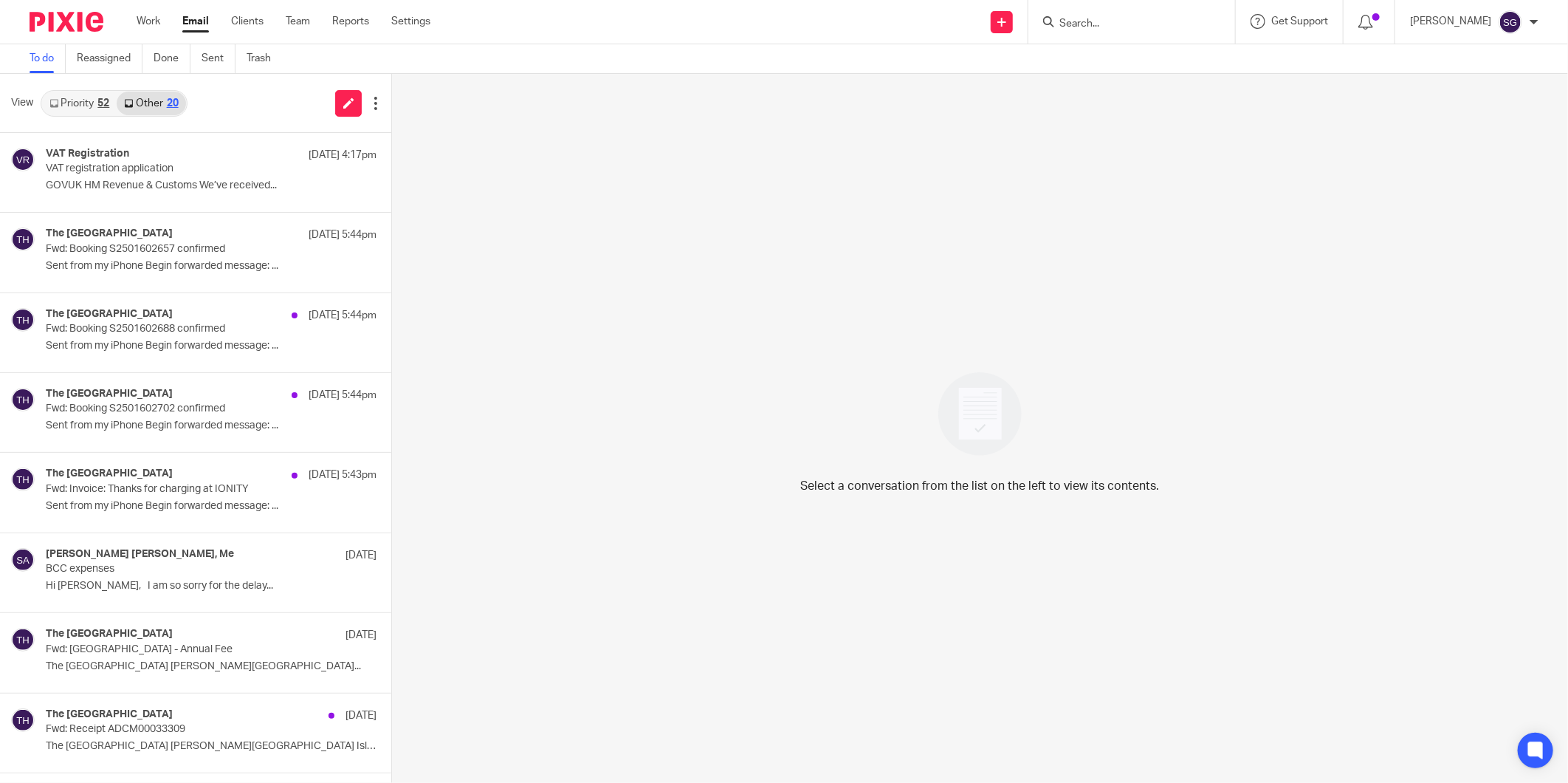
click at [69, 102] on link "Priority 52" at bounding box center [79, 103] width 75 height 24
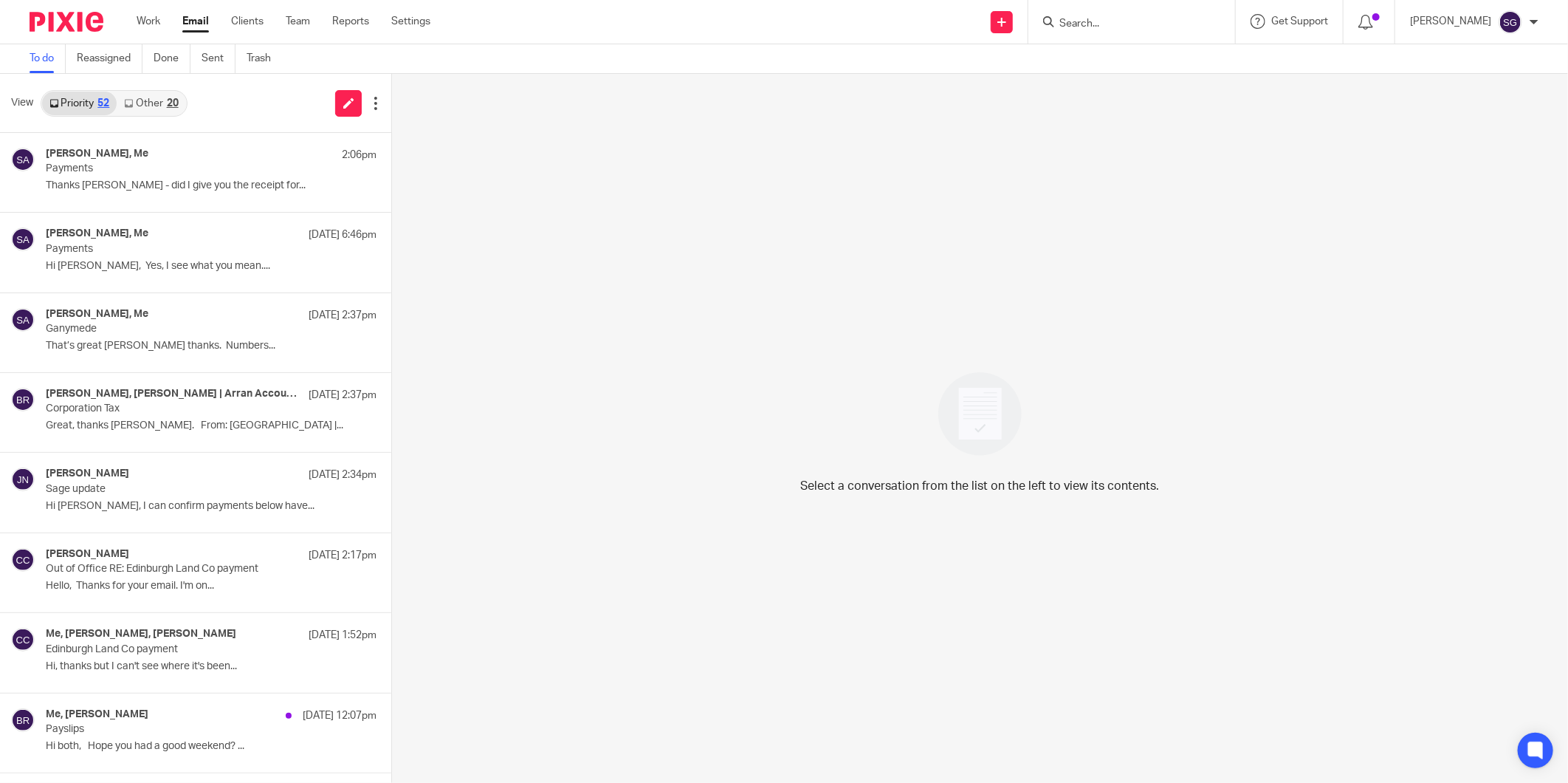
click at [194, 23] on link "Email" at bounding box center [196, 21] width 26 height 15
click at [166, 112] on link "Other 20" at bounding box center [150, 103] width 69 height 24
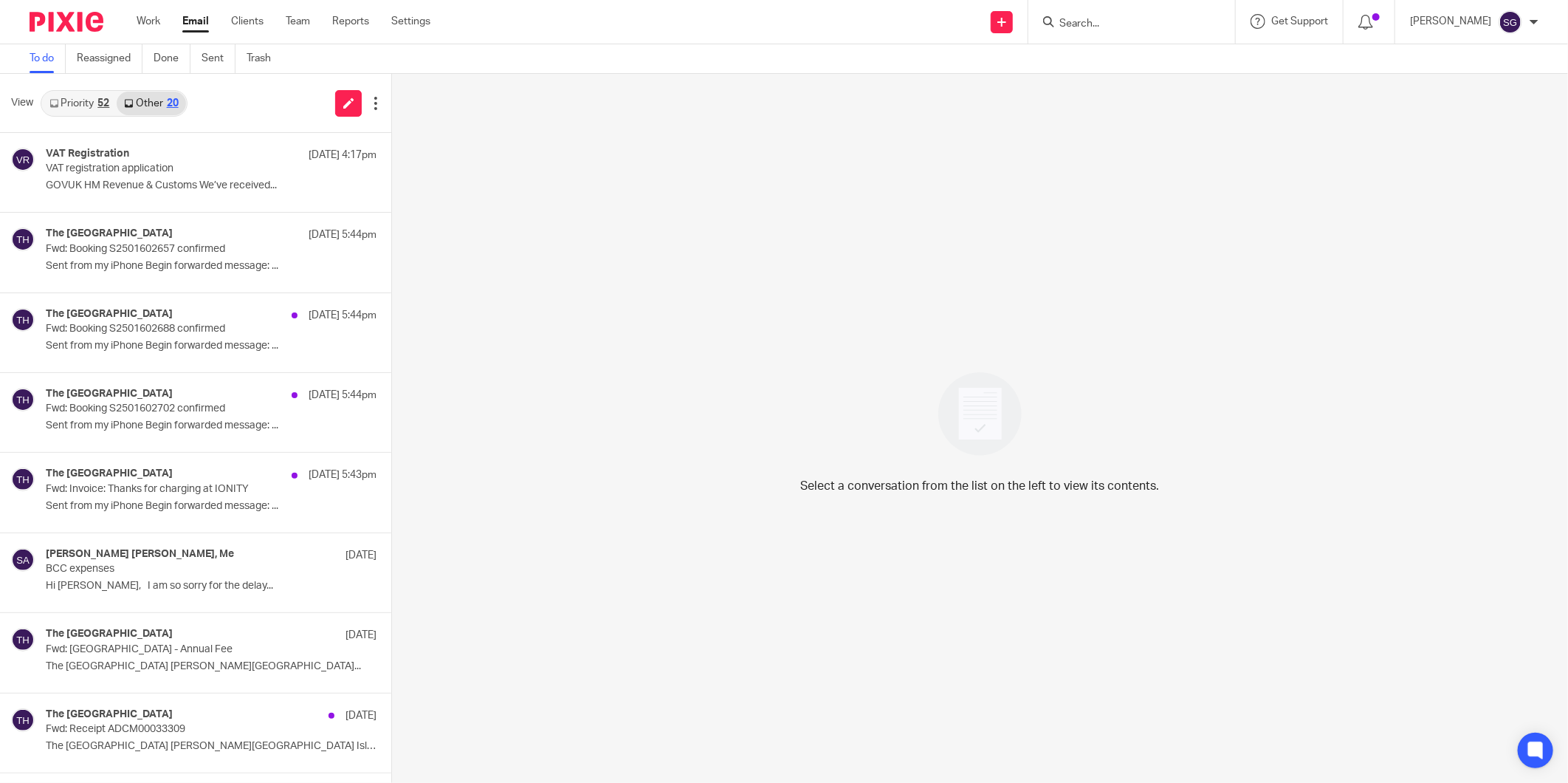
click at [90, 103] on link "Priority 52" at bounding box center [79, 103] width 75 height 24
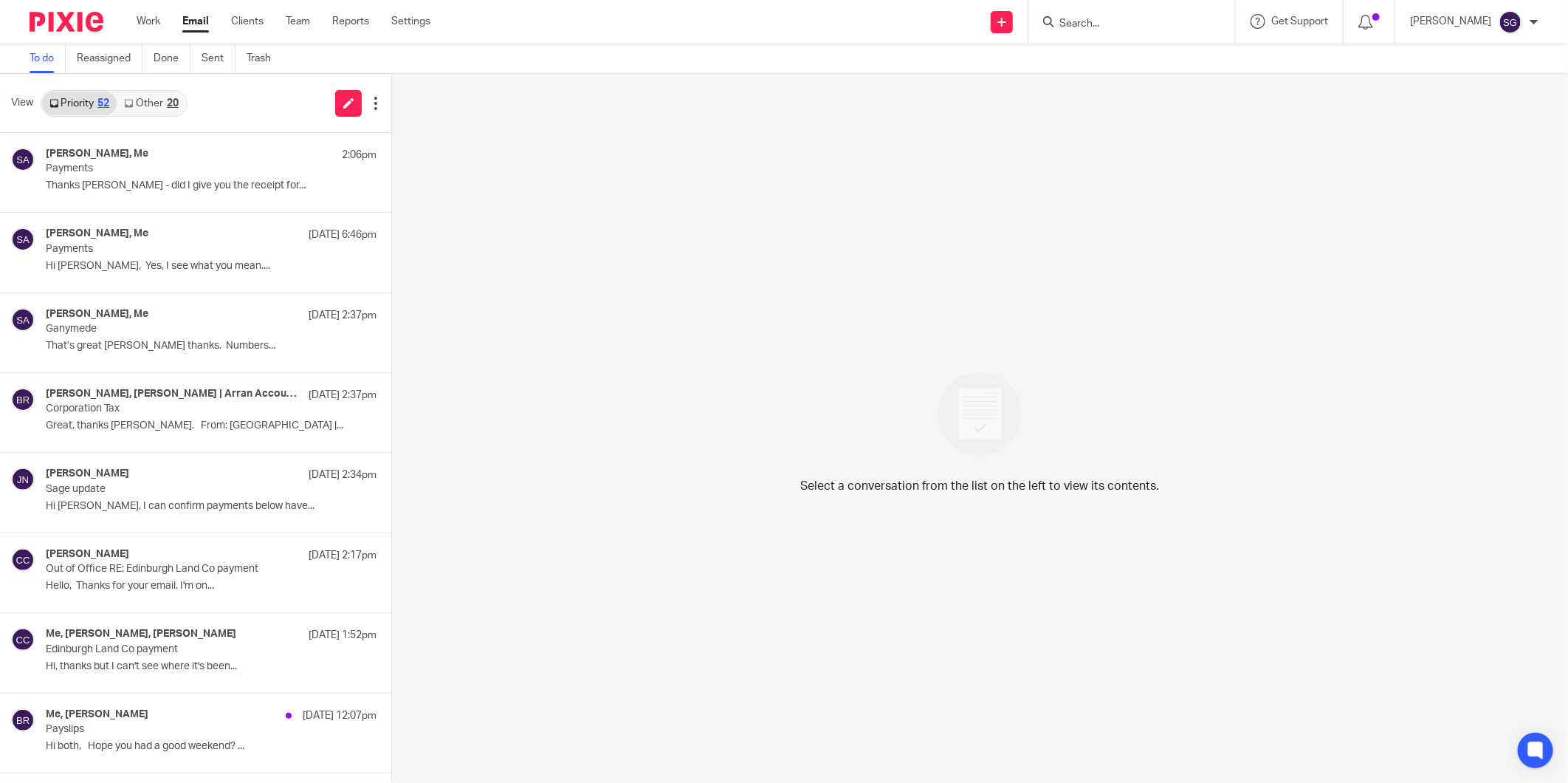
click at [1103, 27] on input "Search" at bounding box center [1124, 24] width 133 height 13
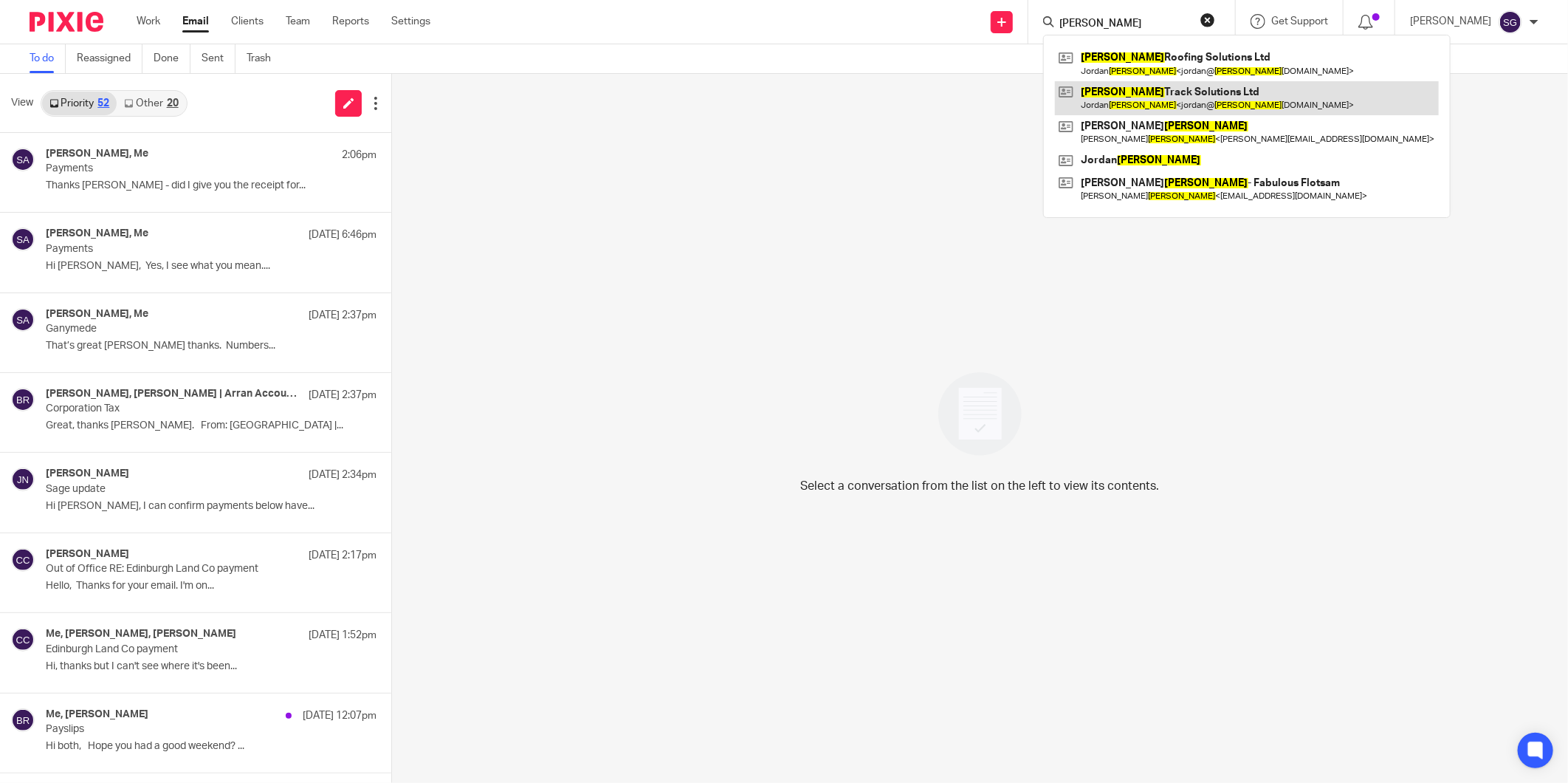
type input "nelson"
click at [1127, 99] on link at bounding box center [1247, 98] width 384 height 34
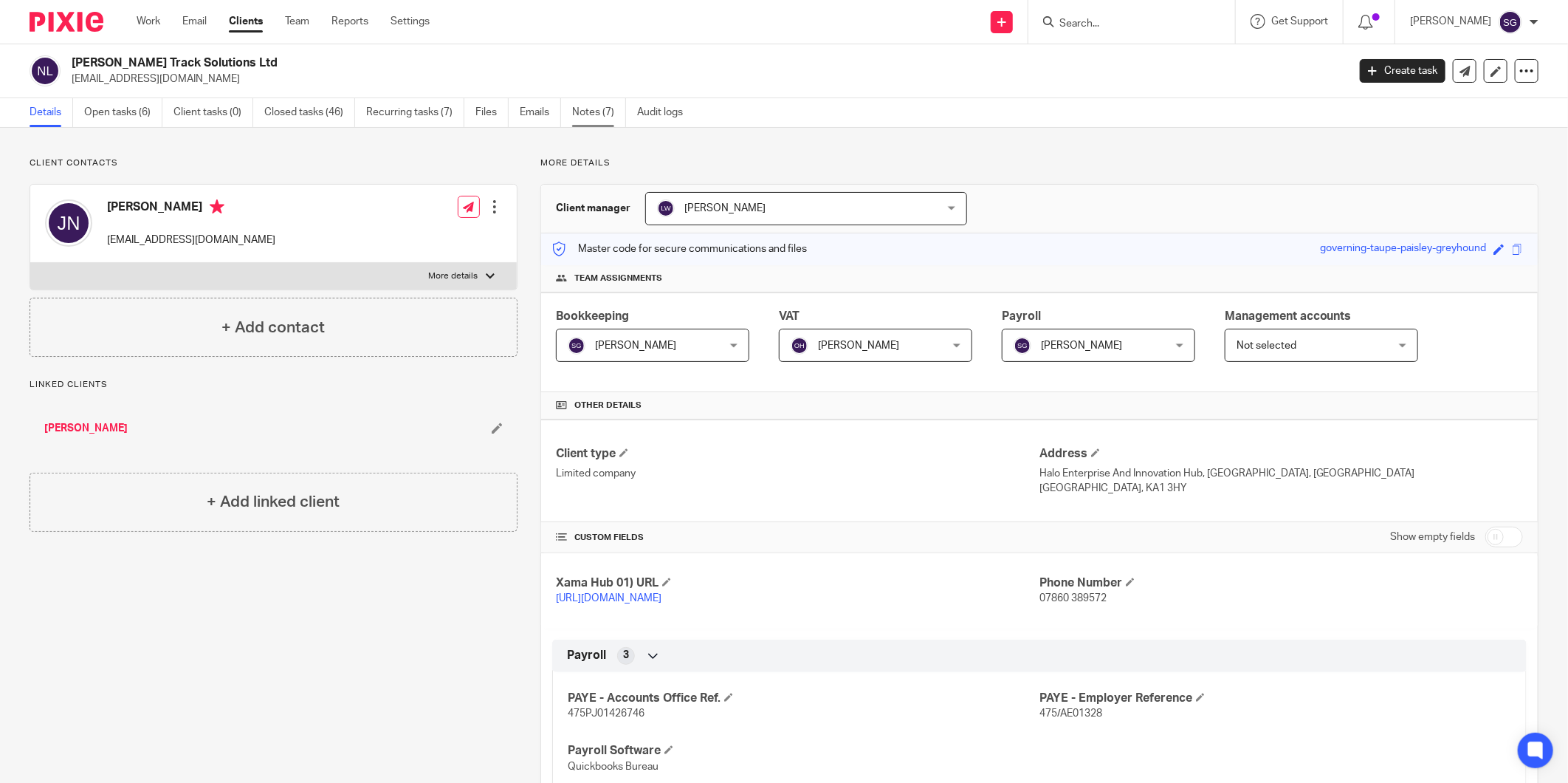
click at [609, 122] on link "Notes (7)" at bounding box center [599, 112] width 54 height 29
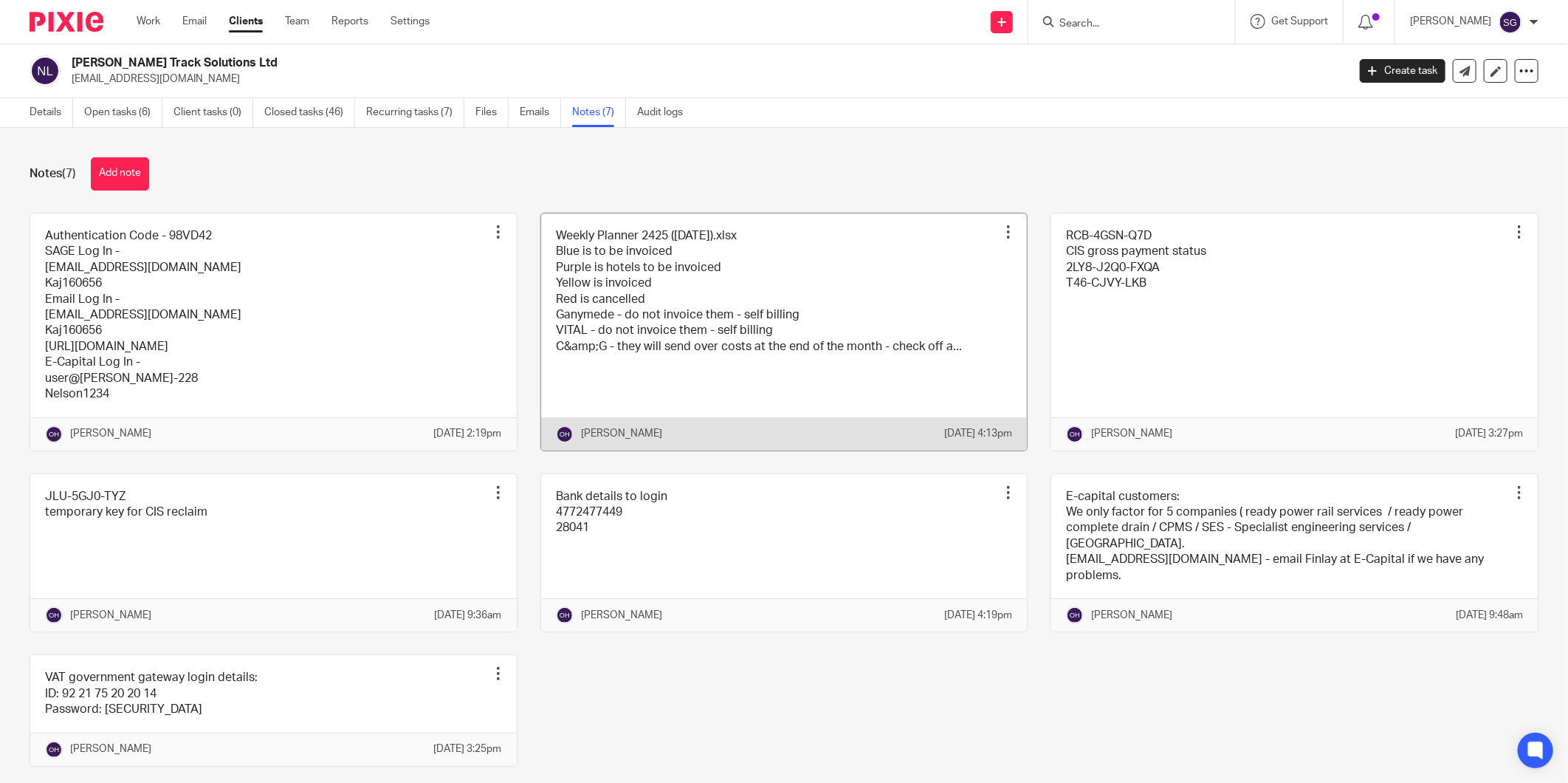
click at [742, 283] on link at bounding box center [784, 332] width 486 height 237
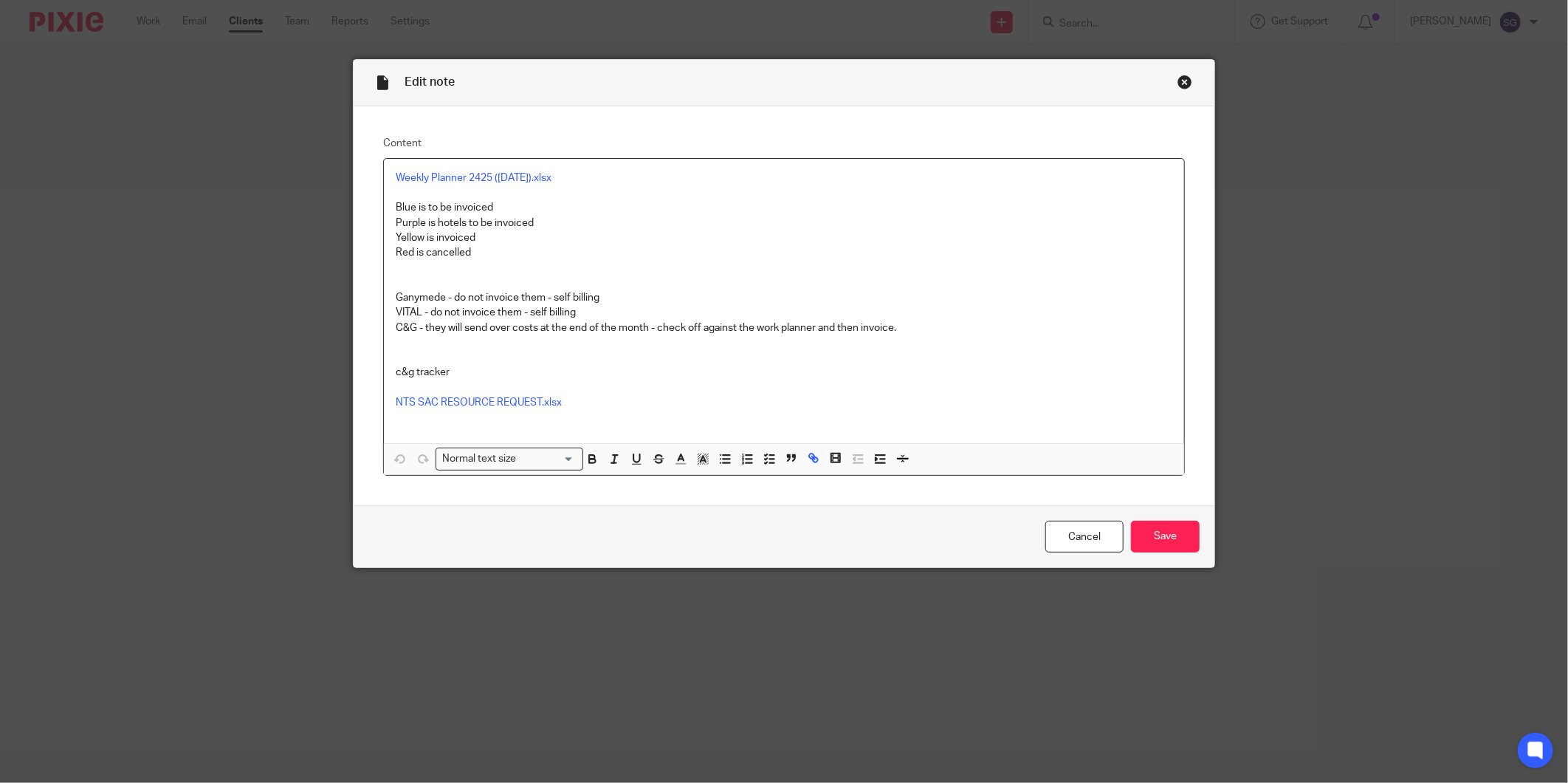
click at [1181, 81] on div "Close this dialog window" at bounding box center [1184, 82] width 15 height 15
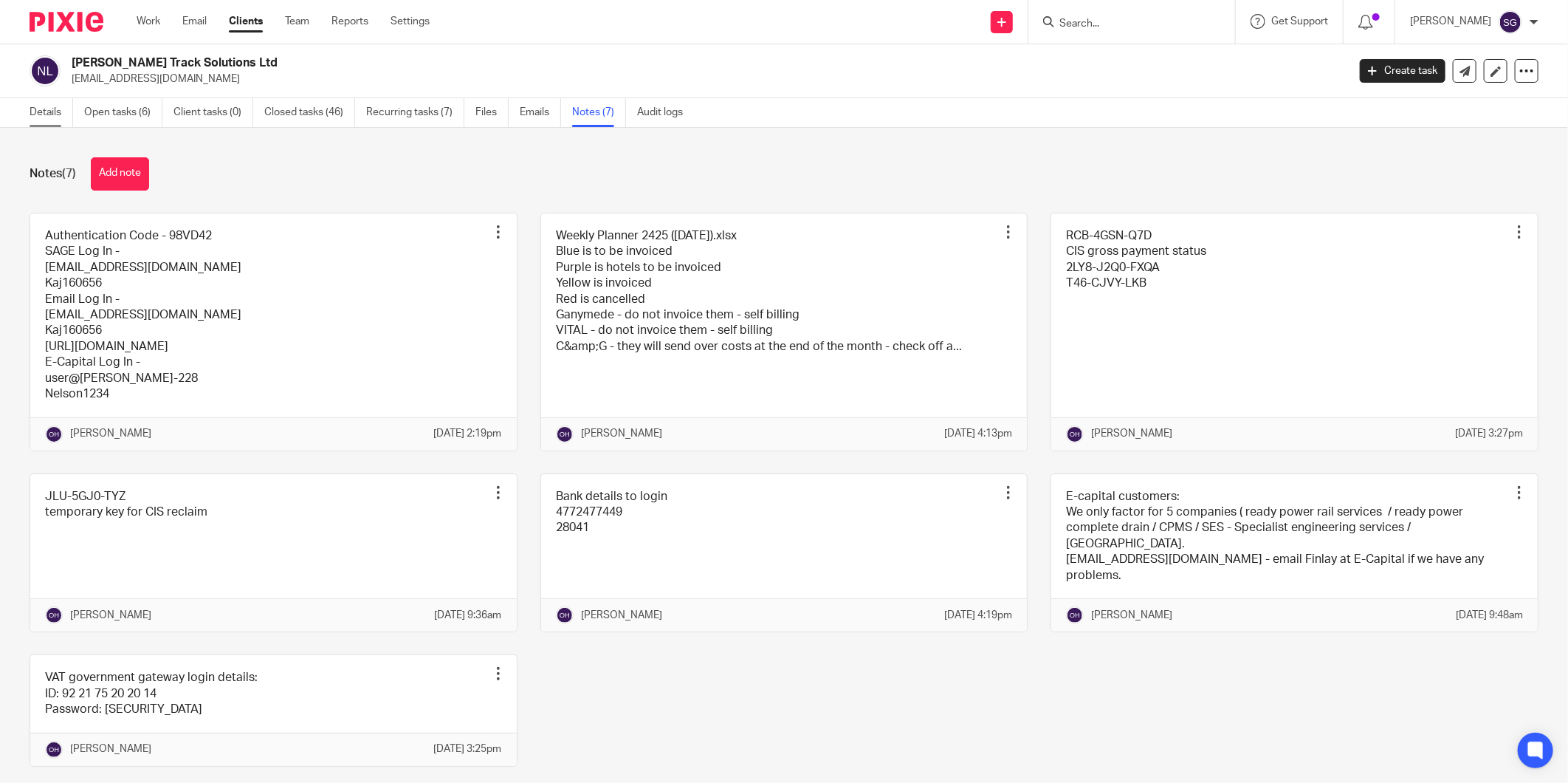
click at [45, 122] on link "Details" at bounding box center [51, 112] width 44 height 29
